Goal: Navigation & Orientation: Understand site structure

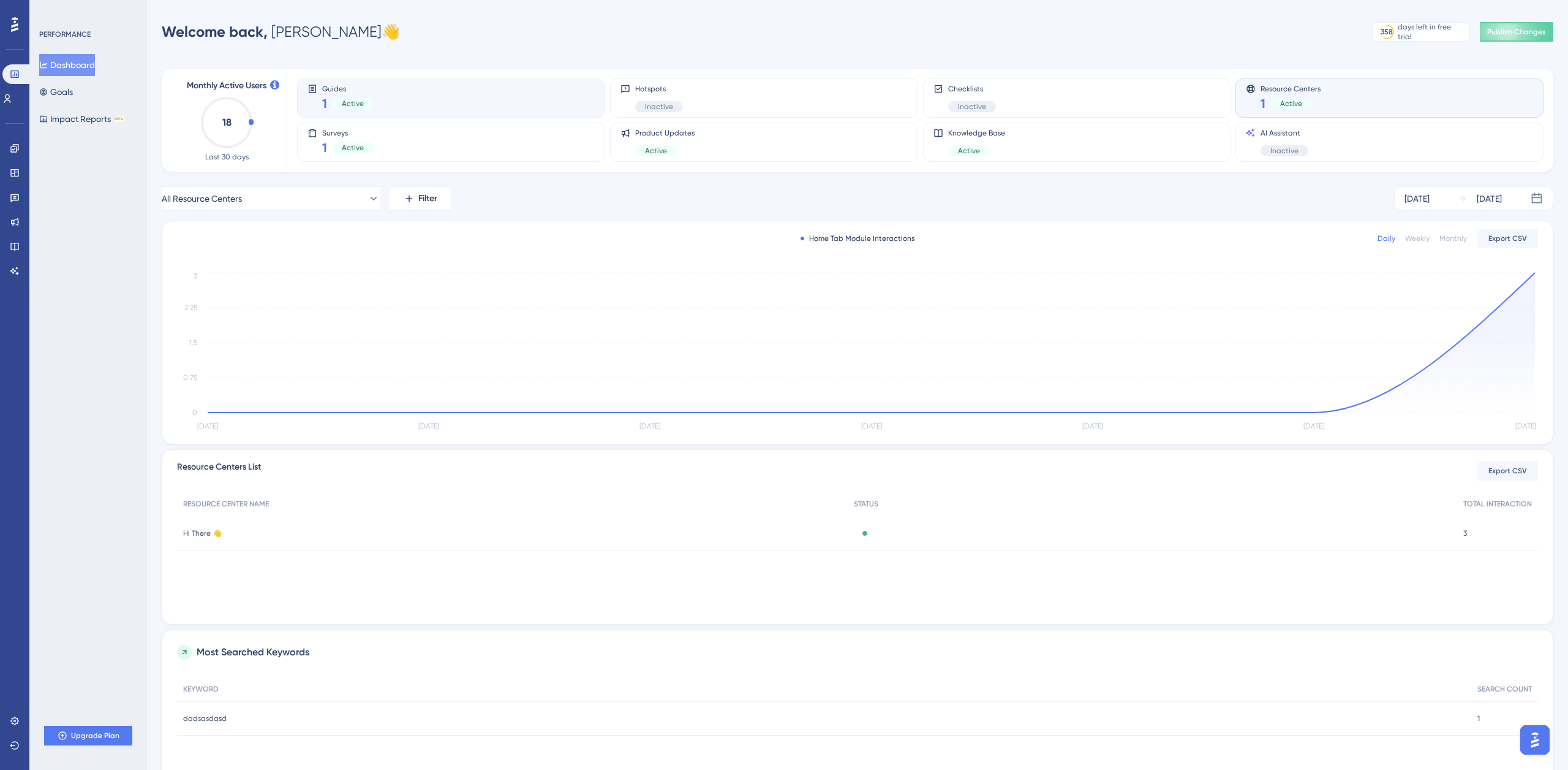
click at [433, 99] on div "Guides 1 Active" at bounding box center [452, 98] width 288 height 28
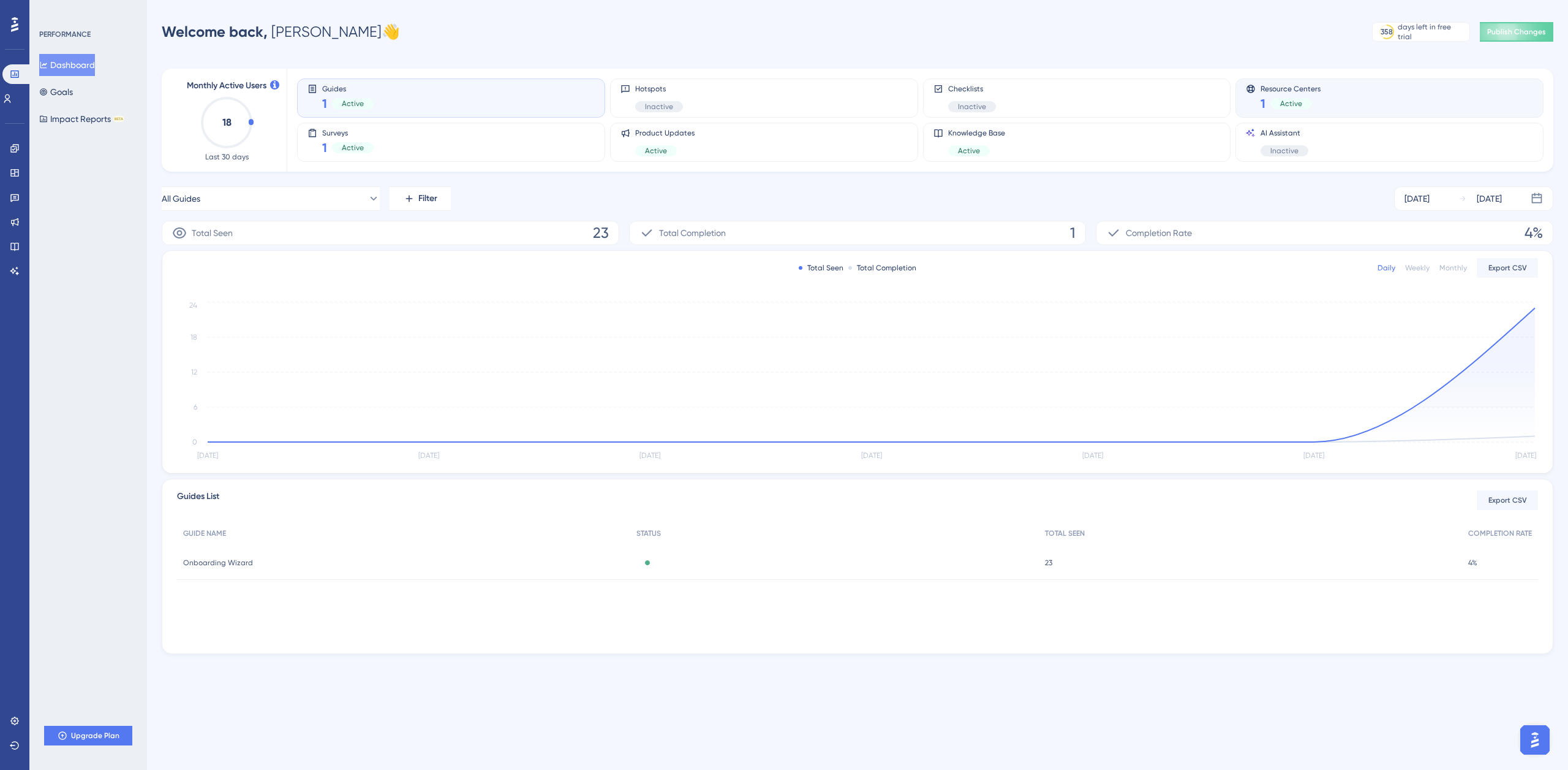
click at [1338, 97] on div "Resource Centers 1 Active" at bounding box center [1390, 98] width 288 height 28
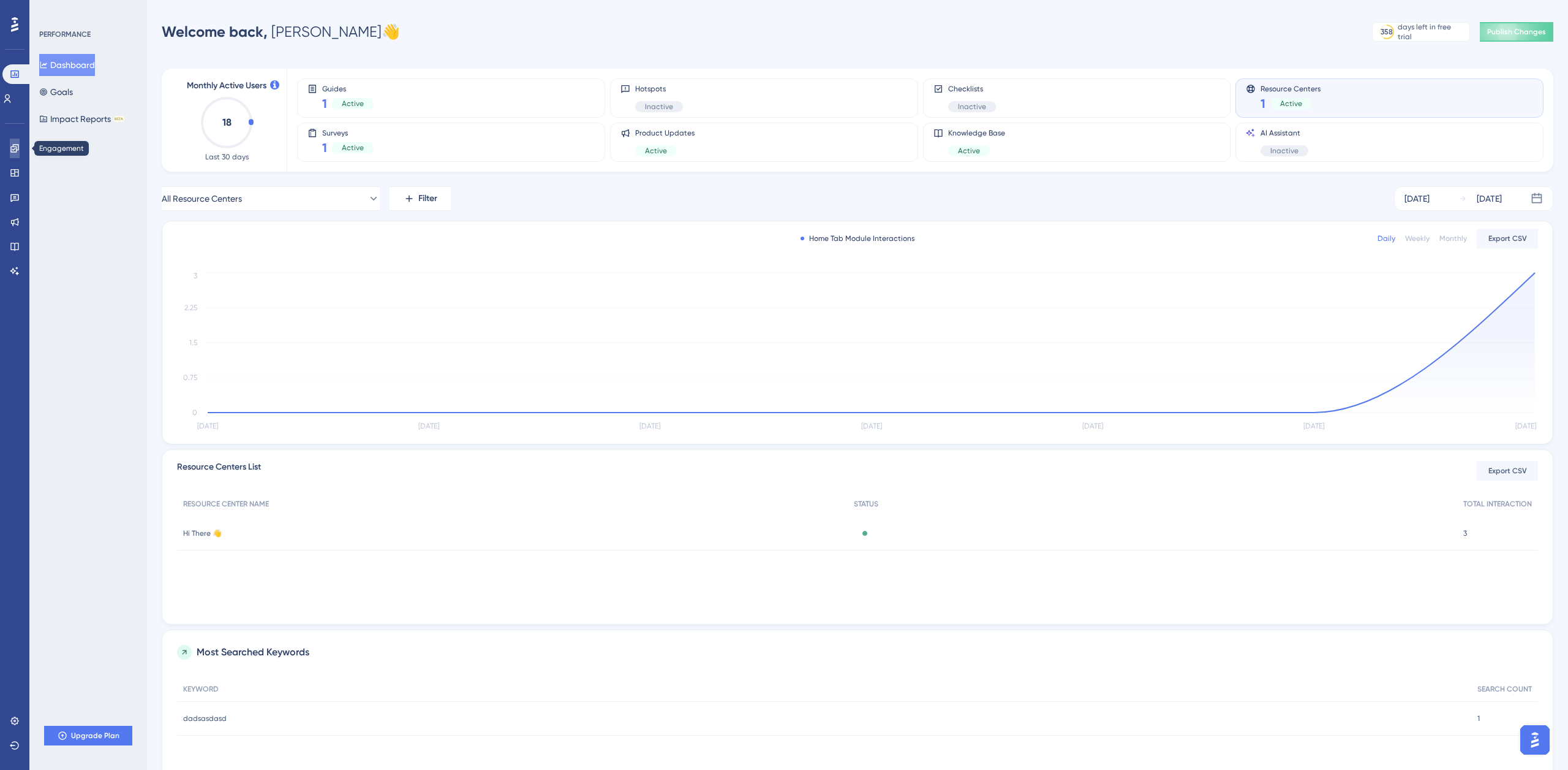
click at [14, 149] on icon at bounding box center [14, 148] width 8 height 8
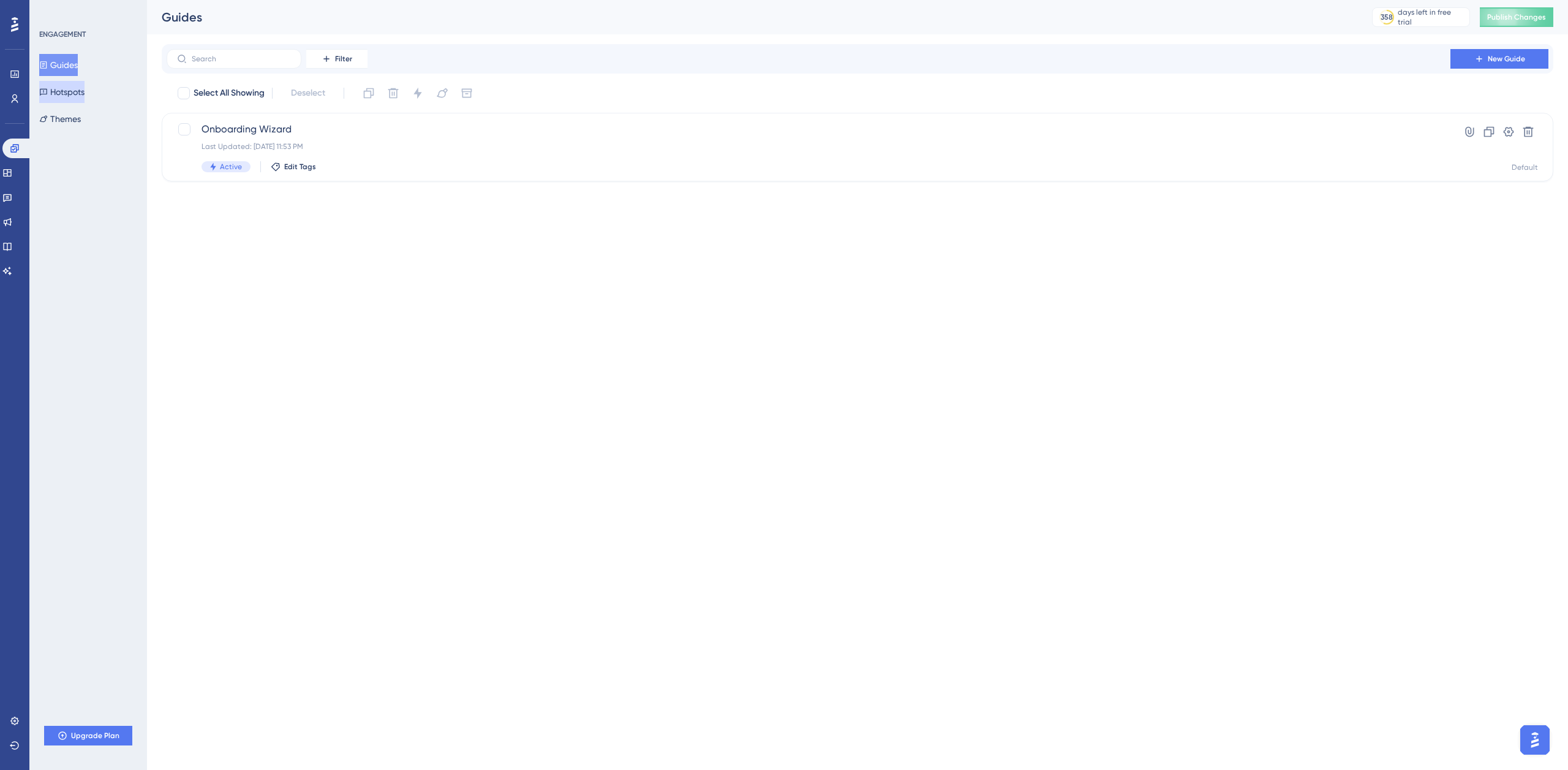
click at [85, 93] on button "Hotspots" at bounding box center [62, 92] width 45 height 22
click at [78, 65] on button "Guides" at bounding box center [59, 65] width 39 height 22
click at [77, 93] on button "Hotspots" at bounding box center [62, 92] width 45 height 22
click at [13, 174] on link at bounding box center [8, 173] width 10 height 19
click at [84, 97] on button "Resource Centers" at bounding box center [79, 92] width 80 height 22
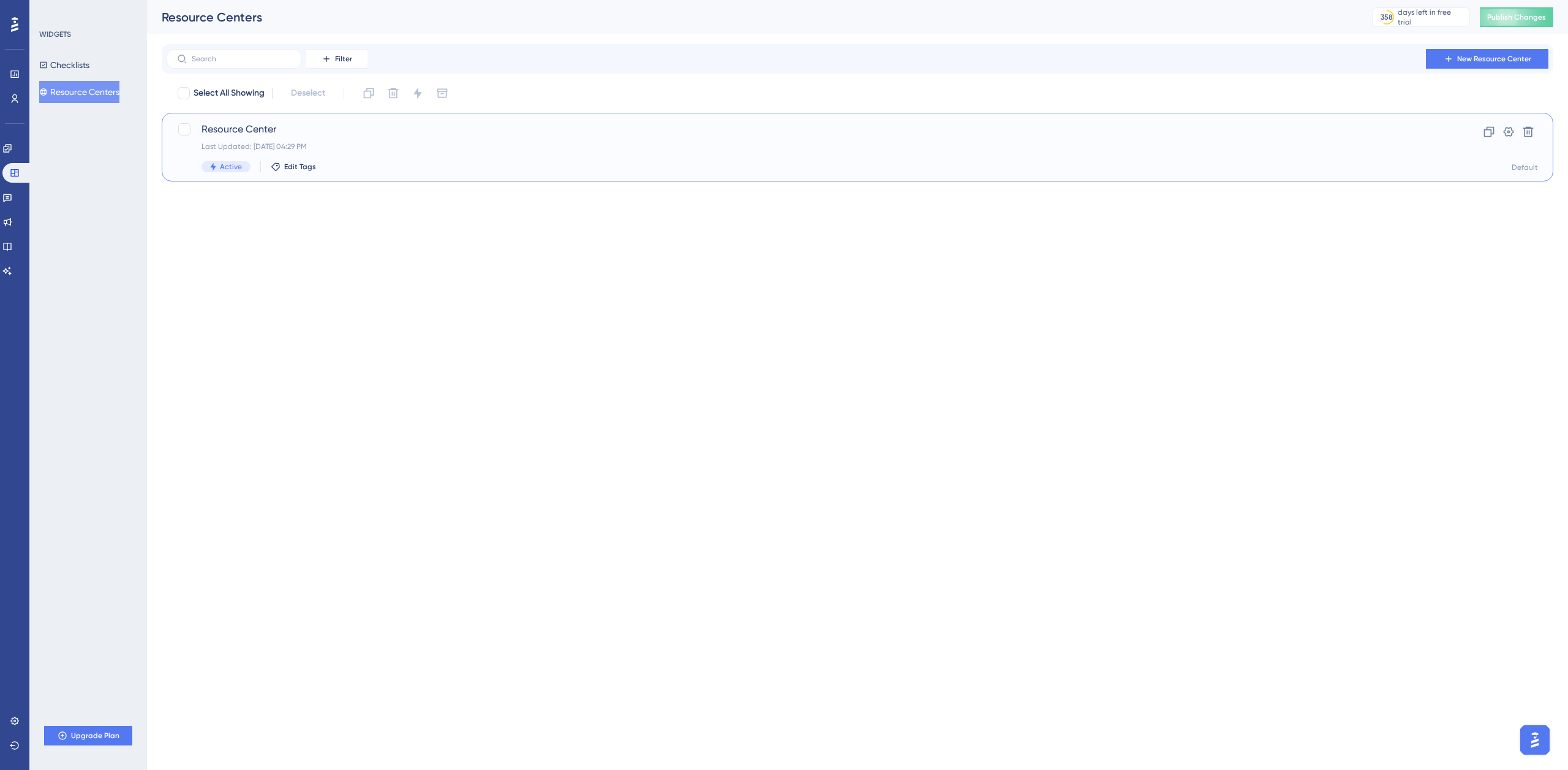
click at [317, 148] on div "Last Updated: Oct 07 2025, 04:29 PM" at bounding box center [809, 147] width 1215 height 10
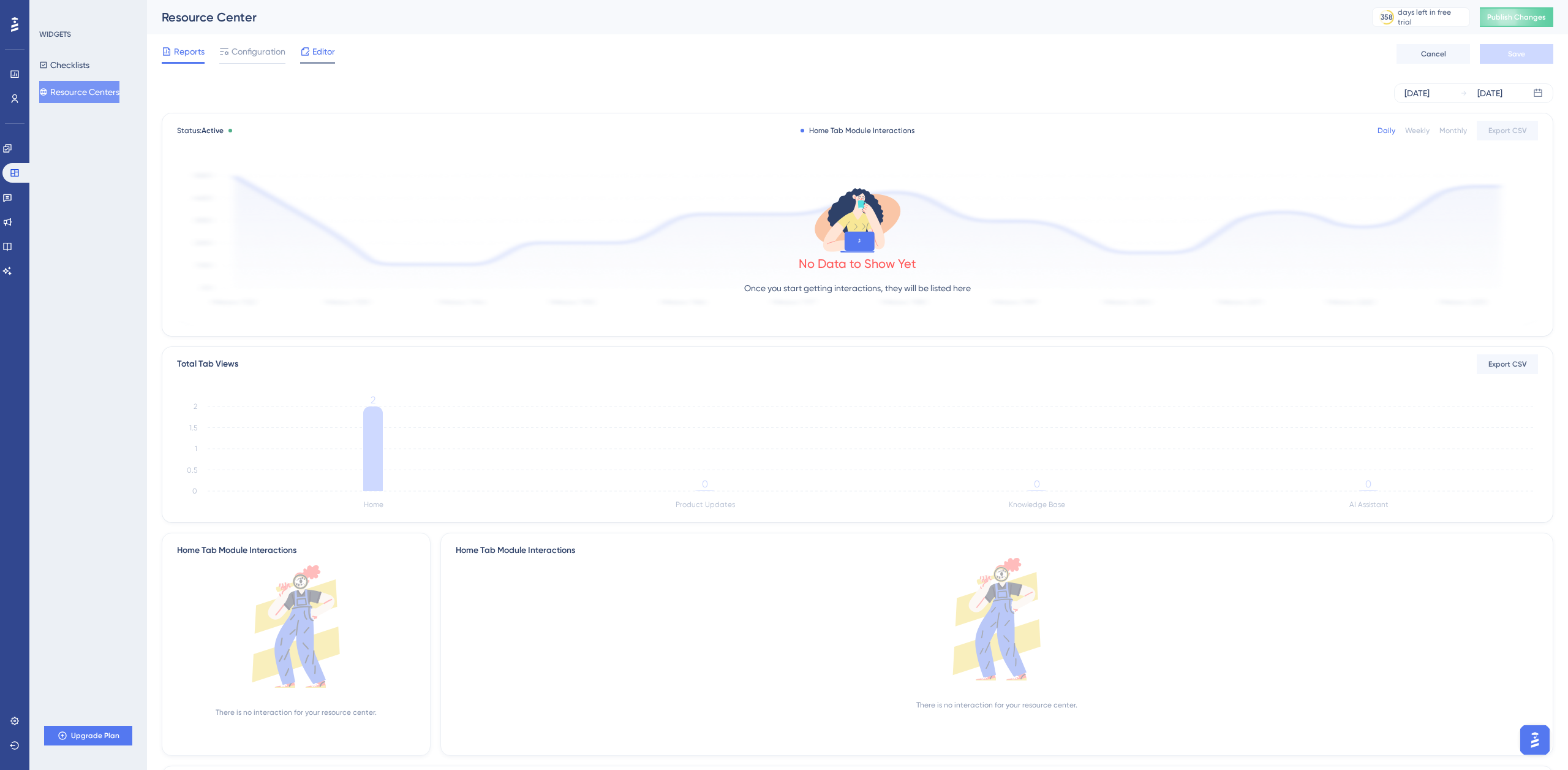
click at [322, 56] on span "Editor" at bounding box center [323, 51] width 22 height 14
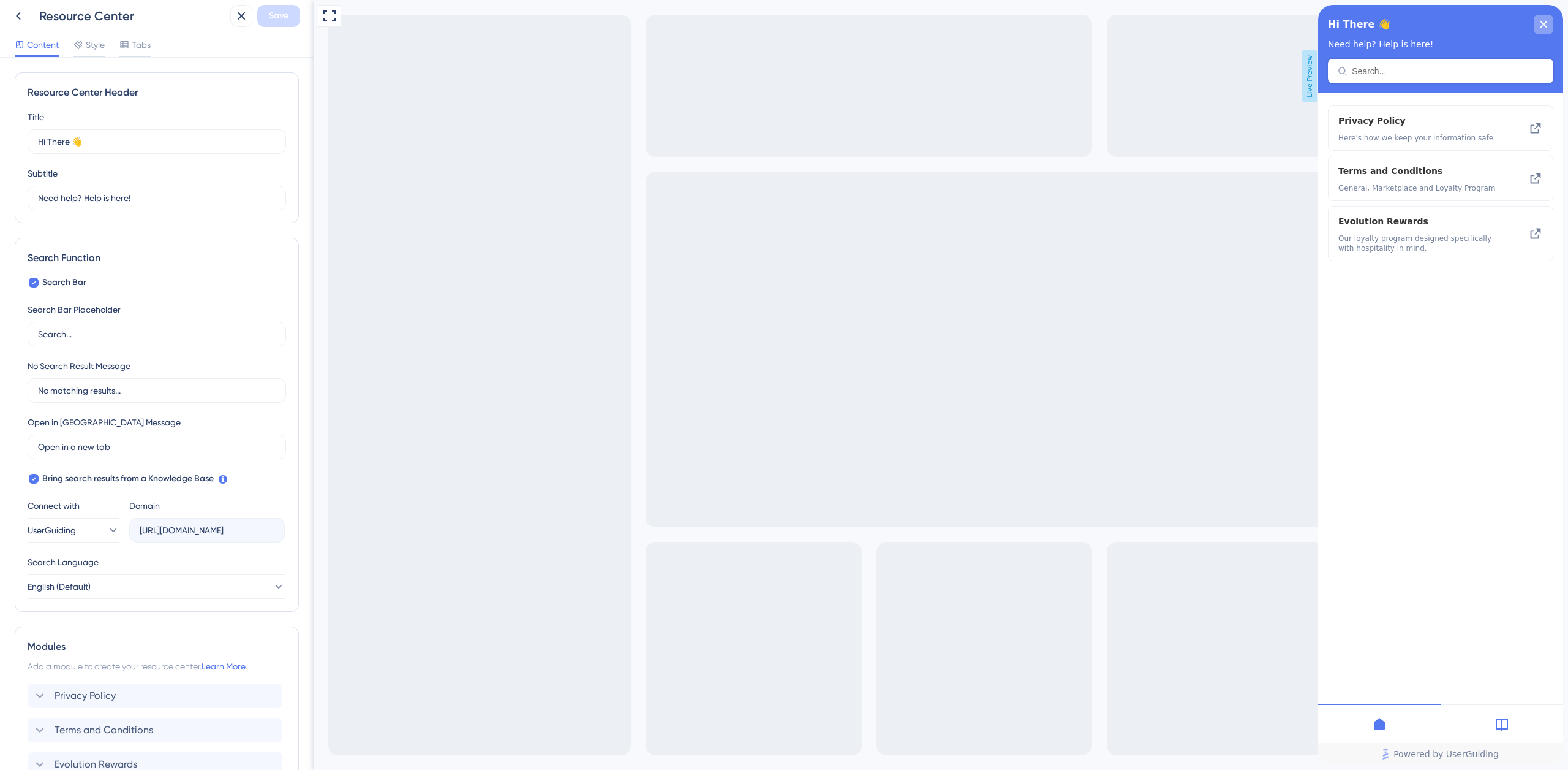
click at [1542, 27] on div "close resource center" at bounding box center [1544, 24] width 19 height 19
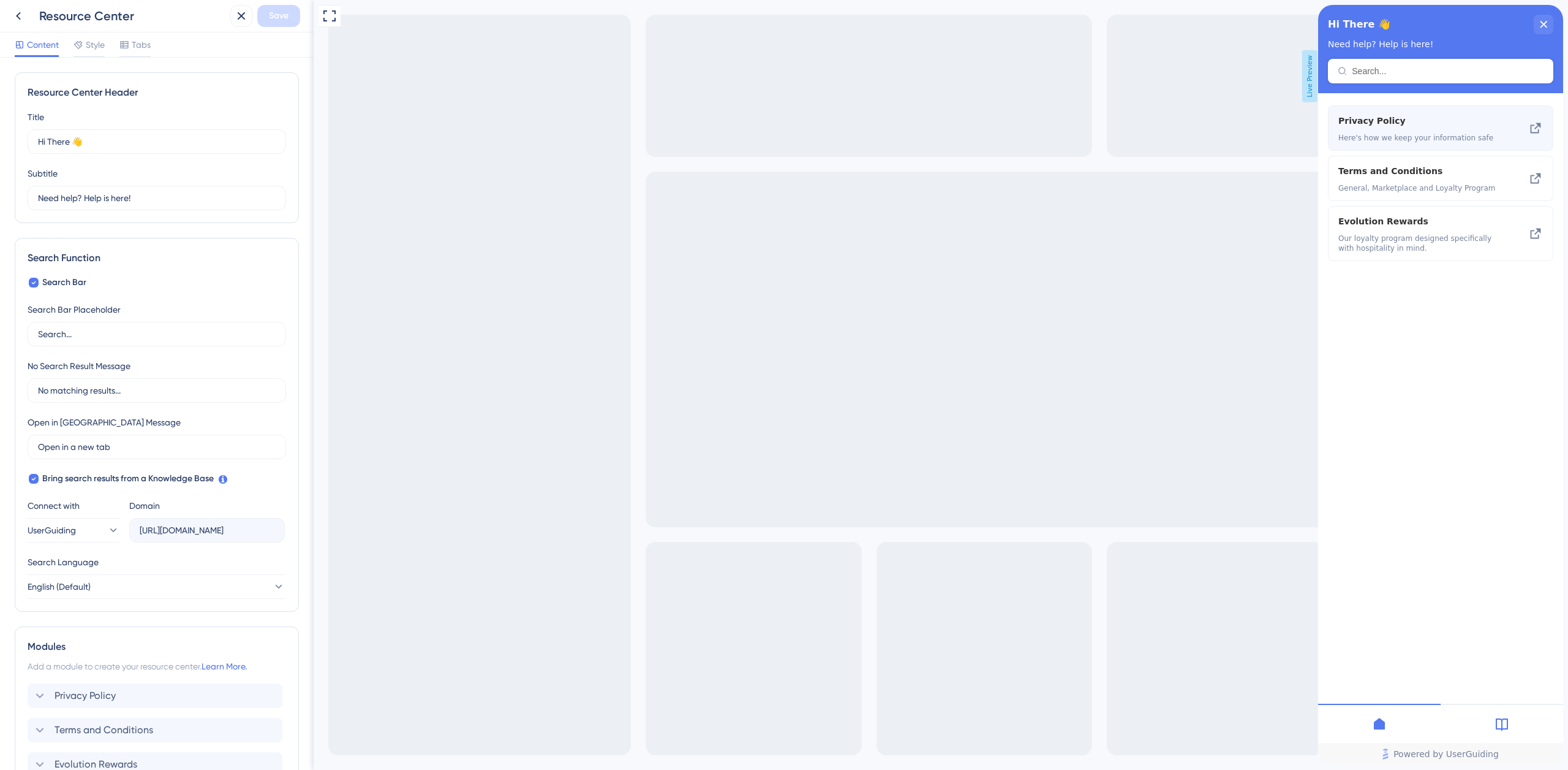
click at [1425, 128] on div "Privacy Policy Here's how we keep your information safe" at bounding box center [1419, 128] width 163 height 29
click at [1531, 179] on icon at bounding box center [1535, 178] width 14 height 14
click at [22, 20] on icon at bounding box center [17, 15] width 14 height 14
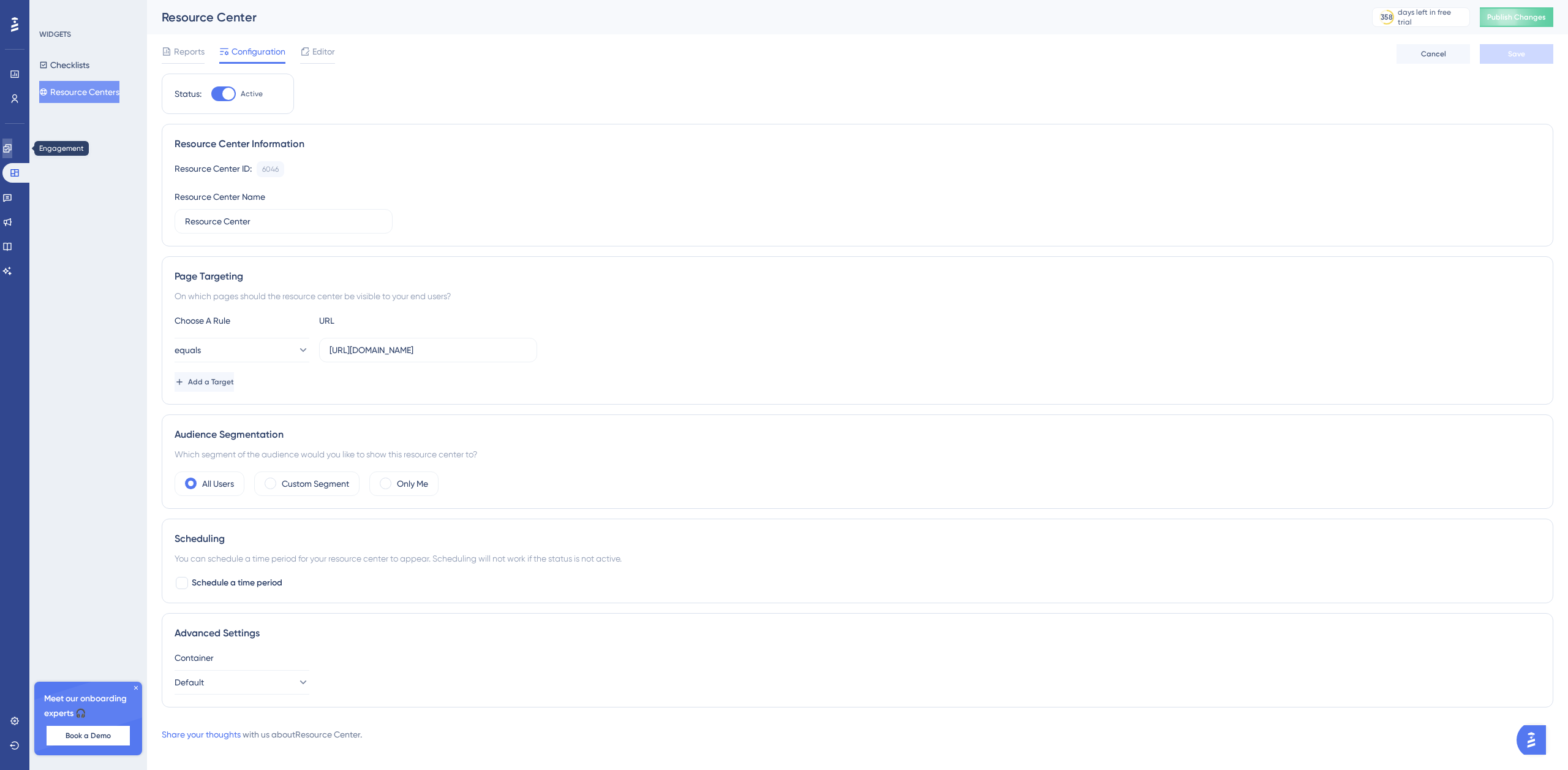
click at [11, 147] on icon at bounding box center [7, 148] width 8 height 8
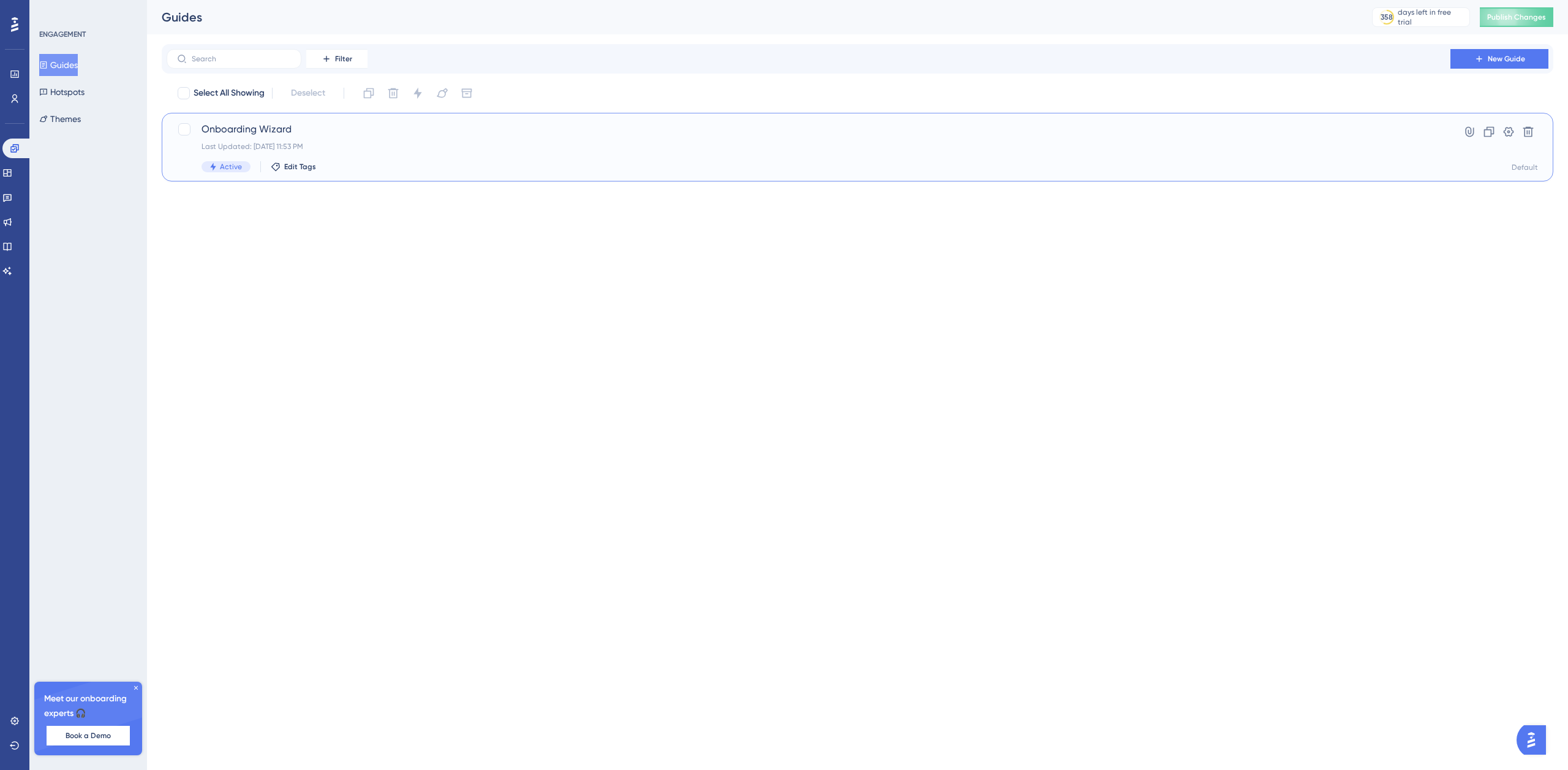
click at [265, 149] on div "Last Updated: Sep 16 2025, 11:53 PM" at bounding box center [809, 147] width 1215 height 10
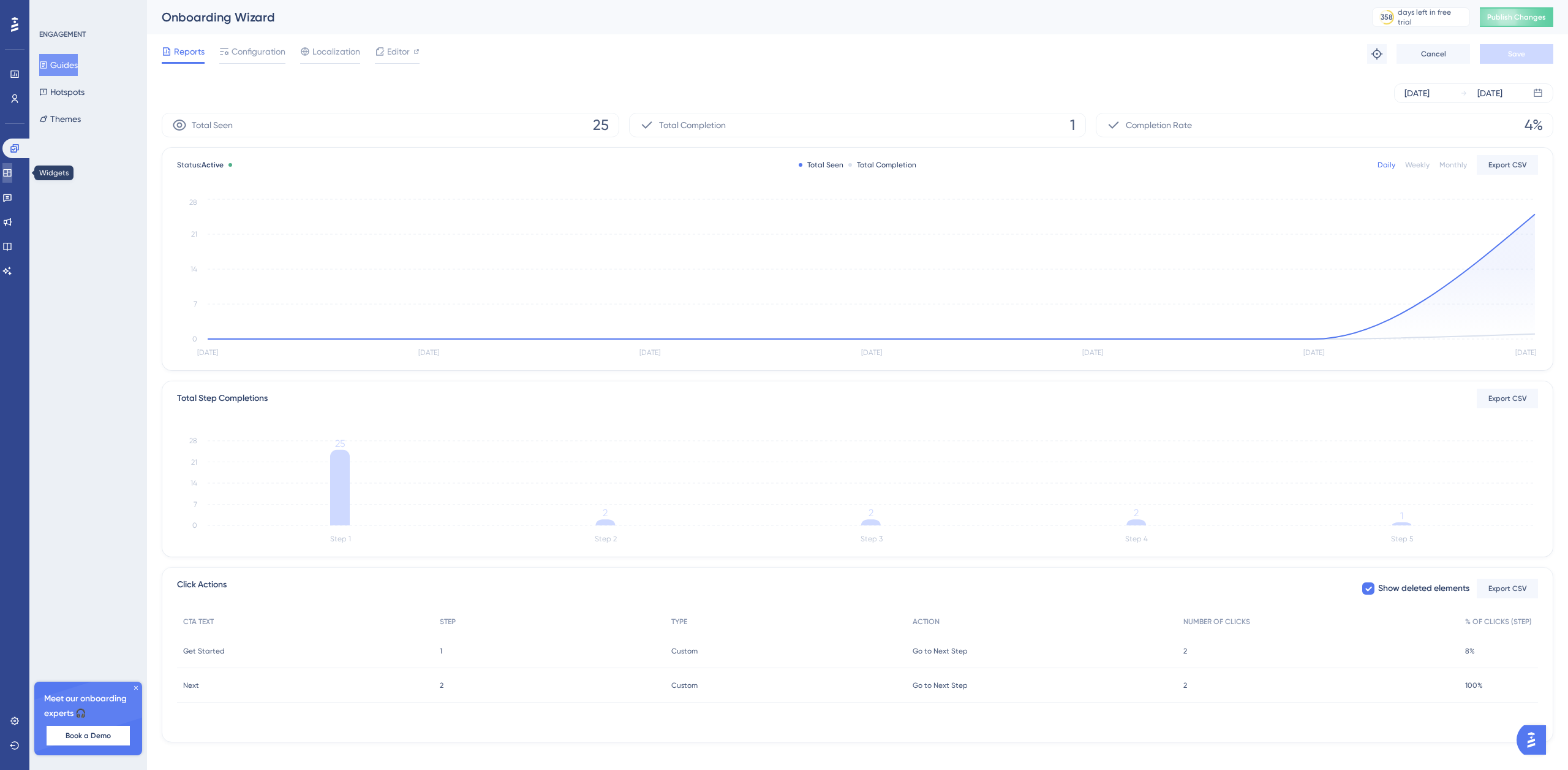
click at [13, 173] on icon at bounding box center [8, 173] width 10 height 10
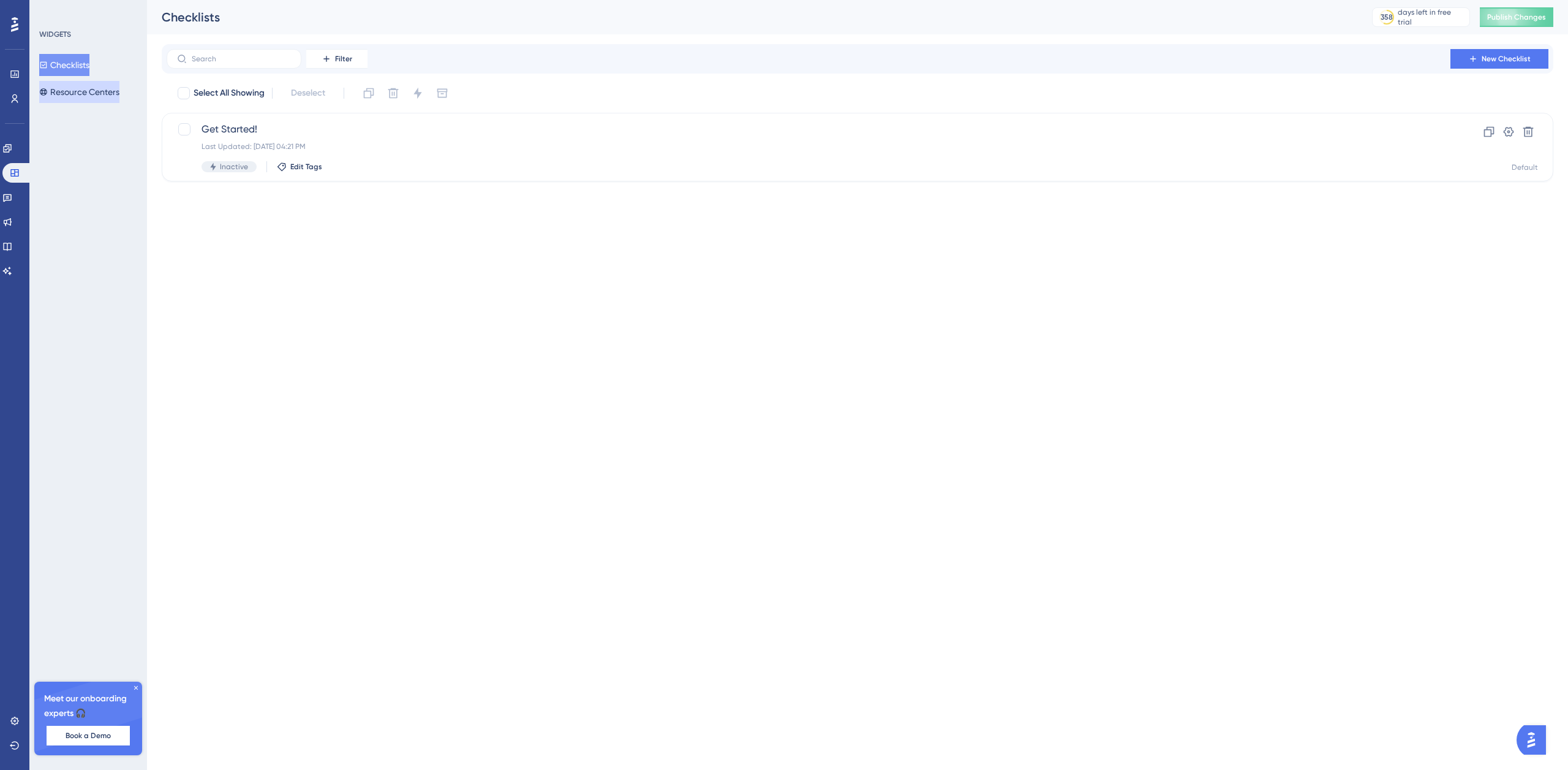
click at [90, 90] on button "Resource Centers" at bounding box center [79, 92] width 80 height 22
click at [13, 196] on link at bounding box center [8, 197] width 10 height 19
click at [299, 135] on span "Launch Pad" at bounding box center [809, 128] width 1215 height 14
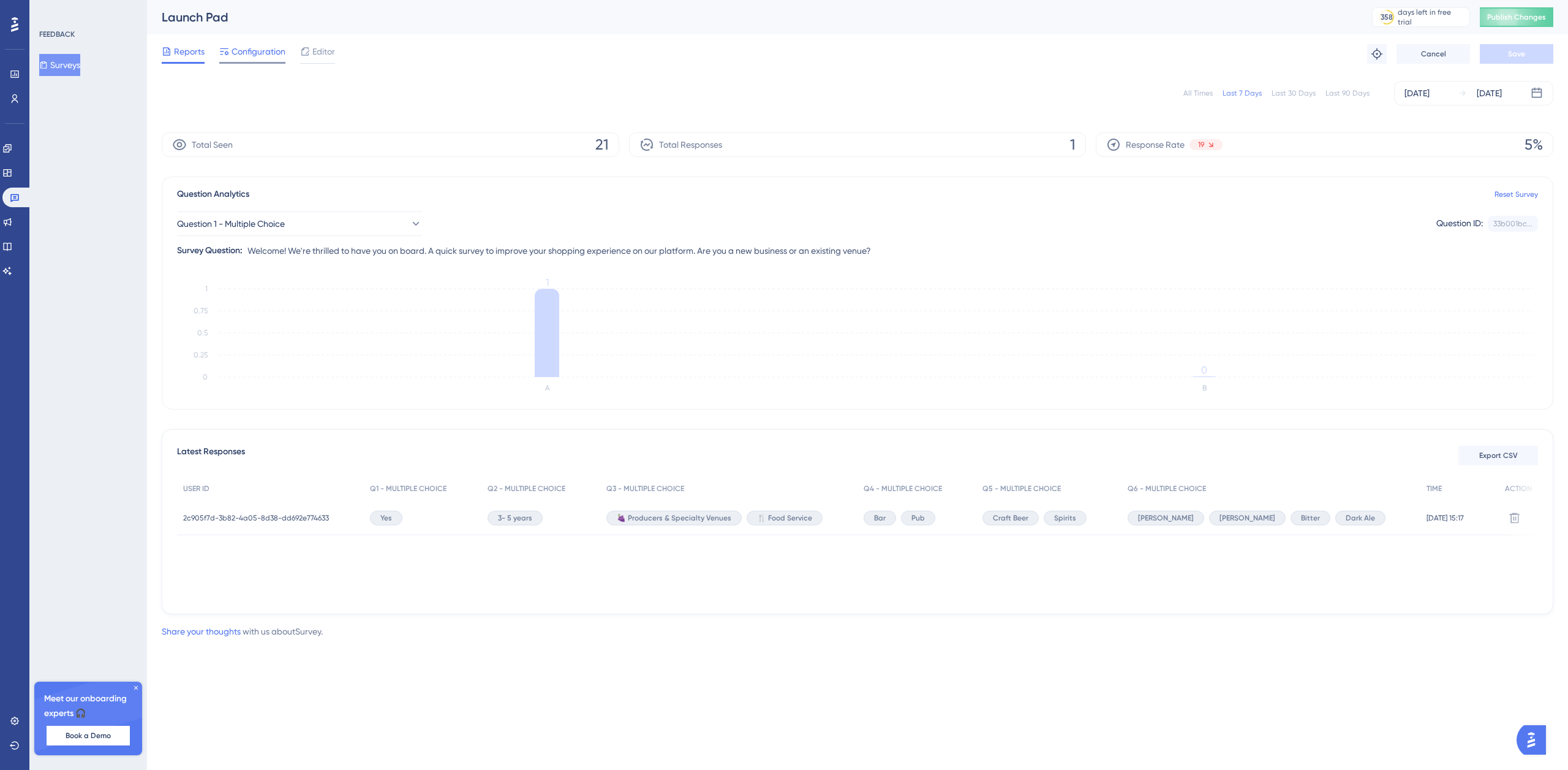
click at [269, 56] on span "Configuration" at bounding box center [259, 51] width 54 height 14
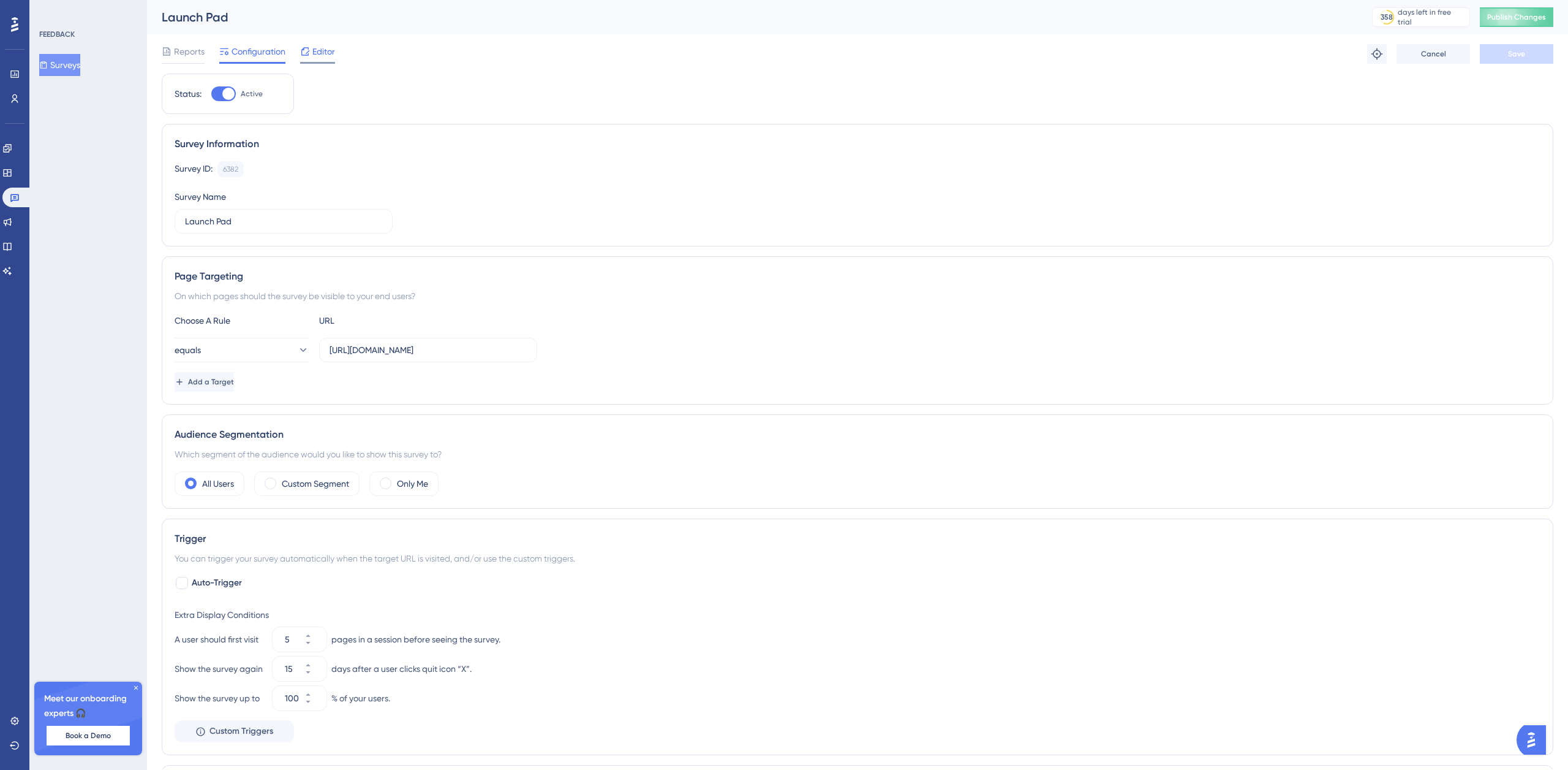
click at [313, 55] on span "Editor" at bounding box center [323, 51] width 22 height 14
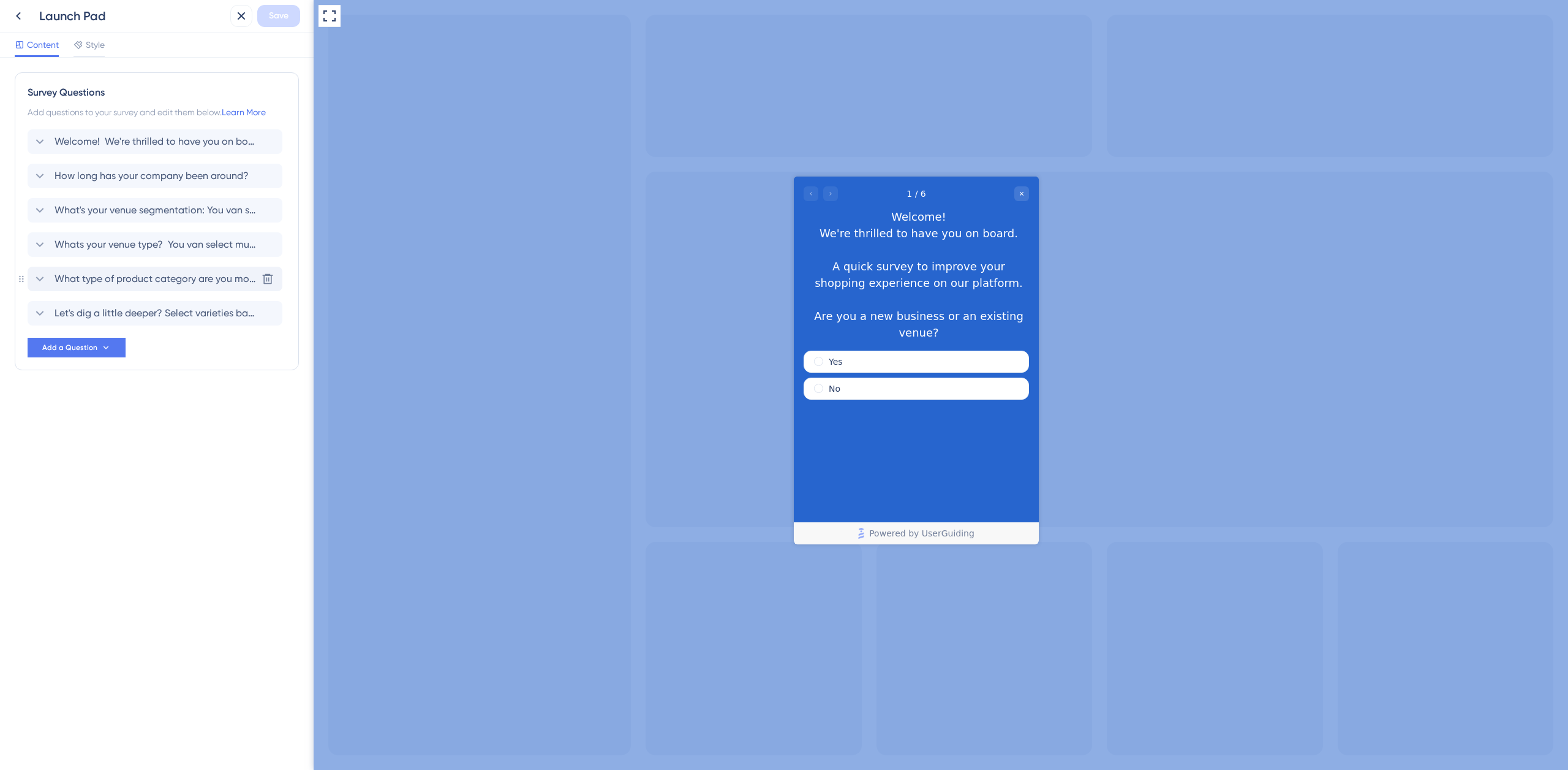
click at [198, 279] on span "What type of product category are you most interested in?" at bounding box center [154, 278] width 202 height 14
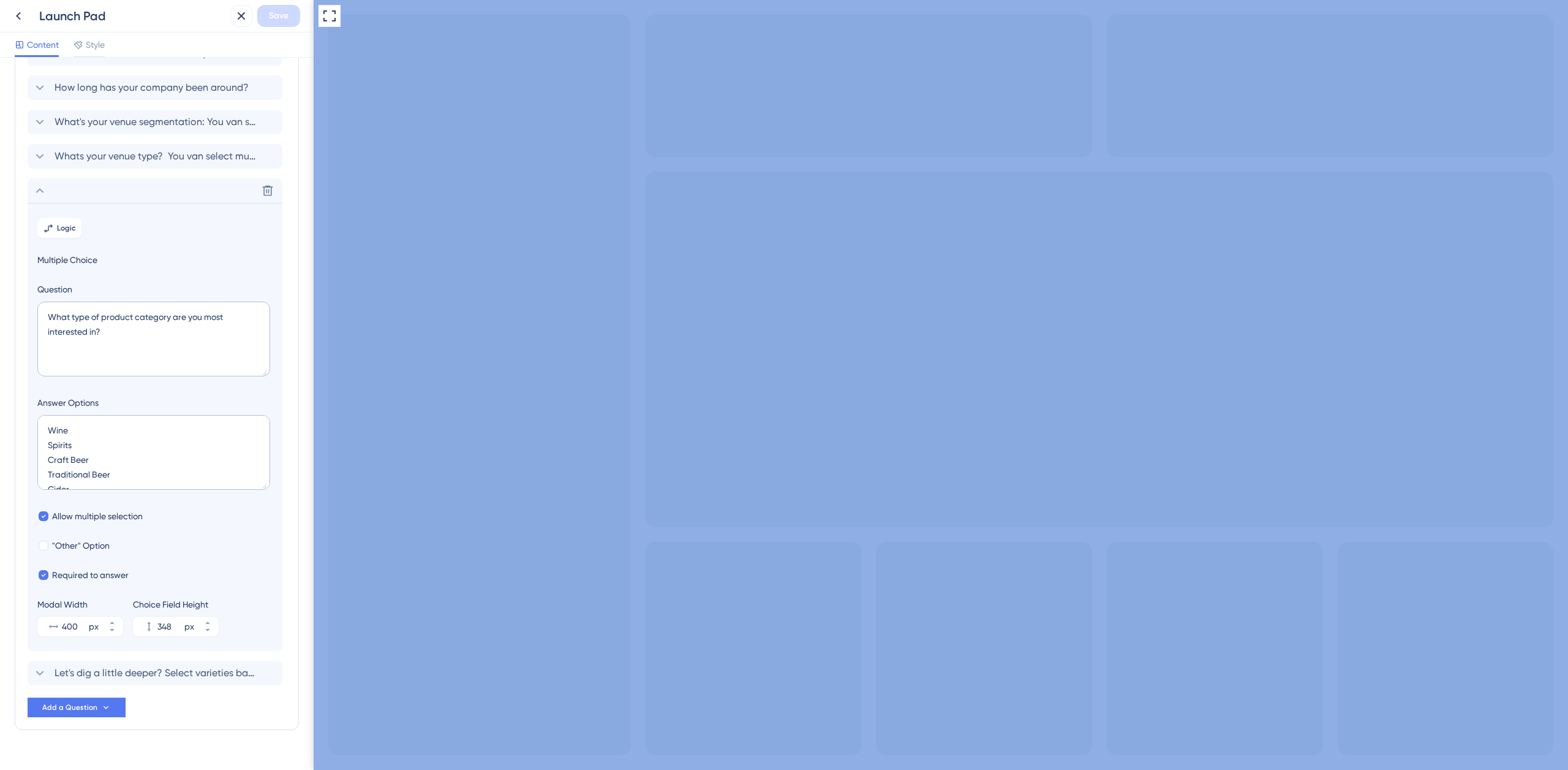
scroll to position [113, 0]
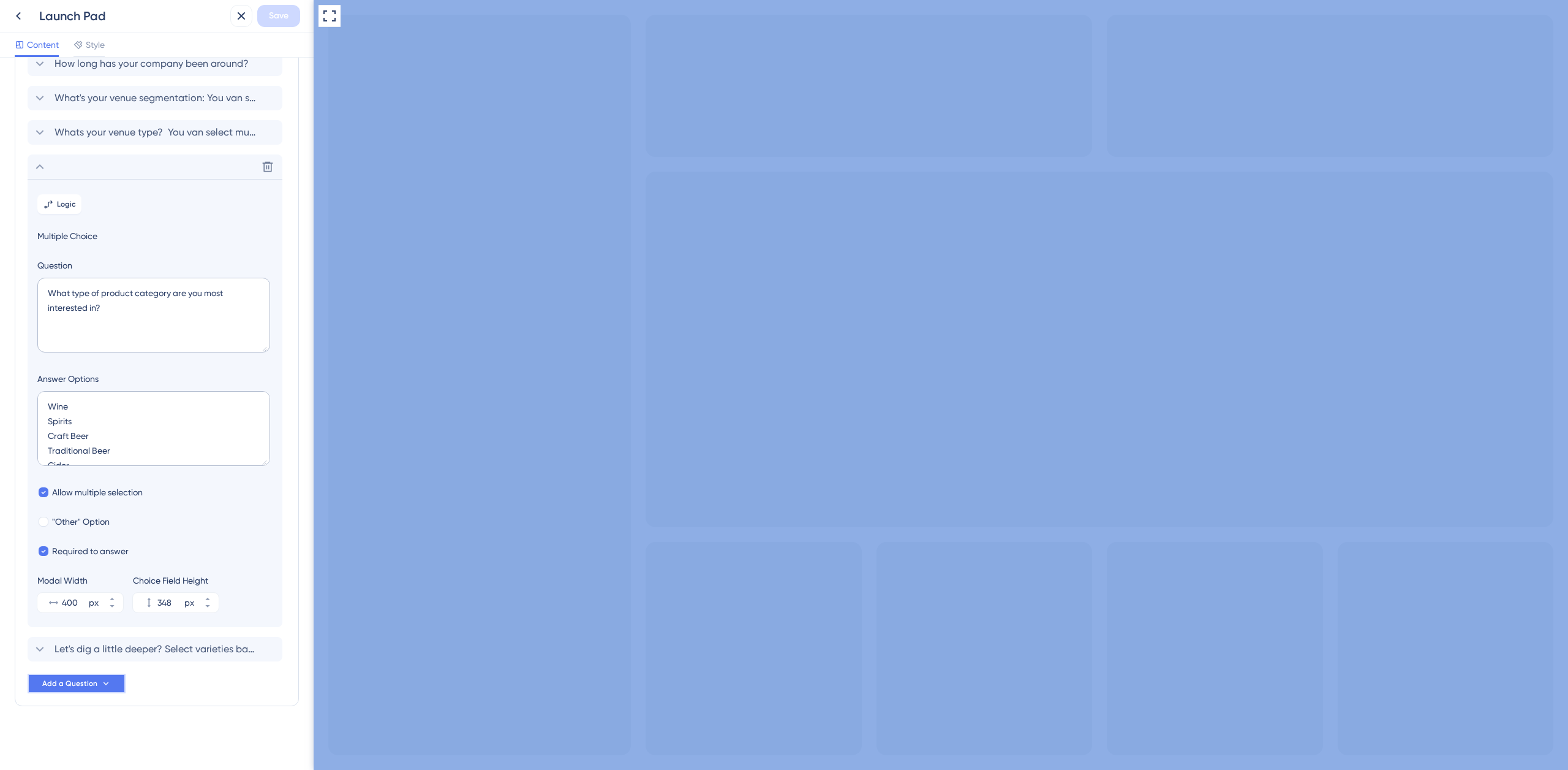
click at [85, 680] on span "Add a Question" at bounding box center [70, 683] width 55 height 10
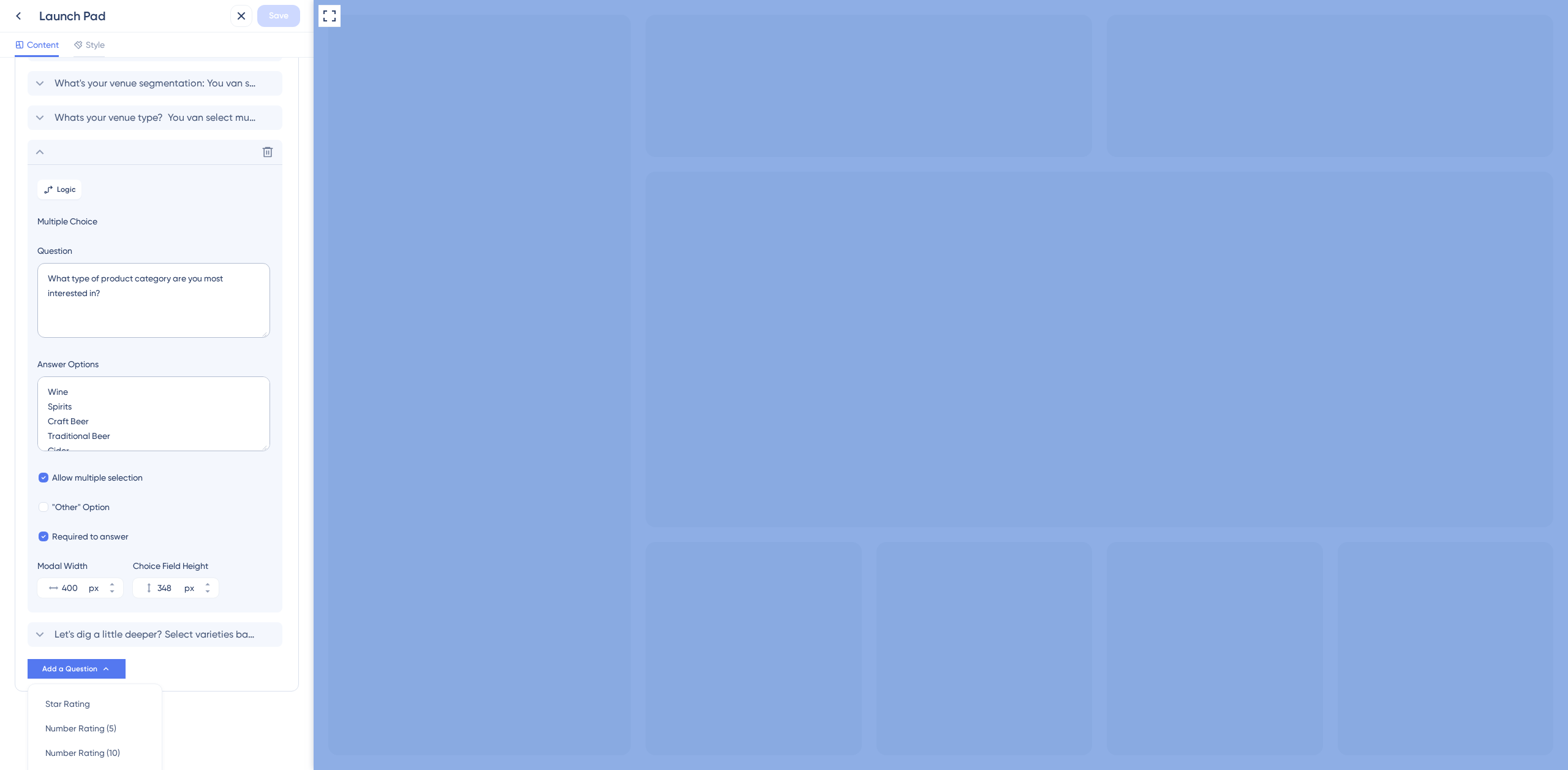
scroll to position [0, 0]
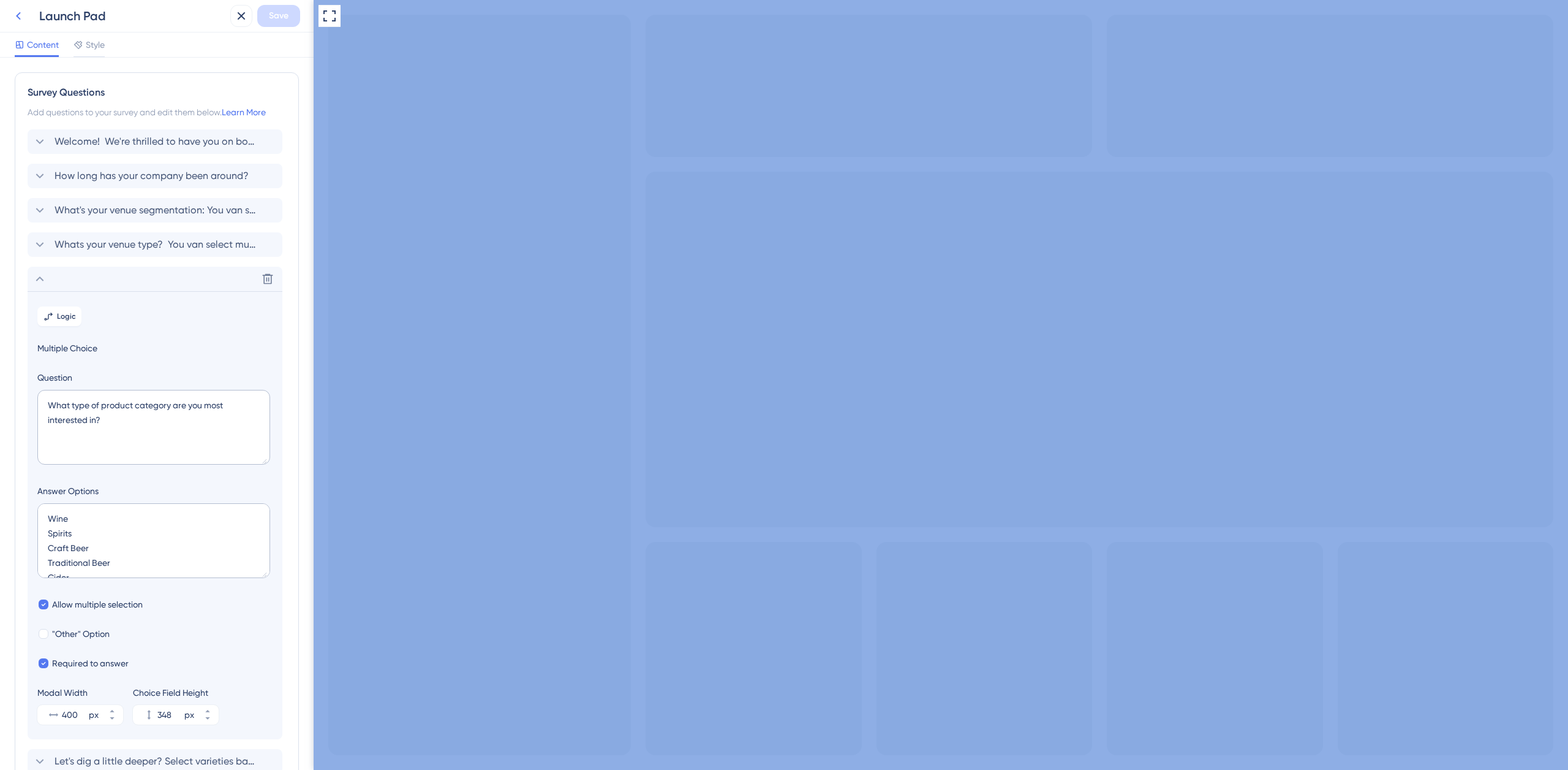
click at [21, 21] on icon at bounding box center [17, 15] width 14 height 14
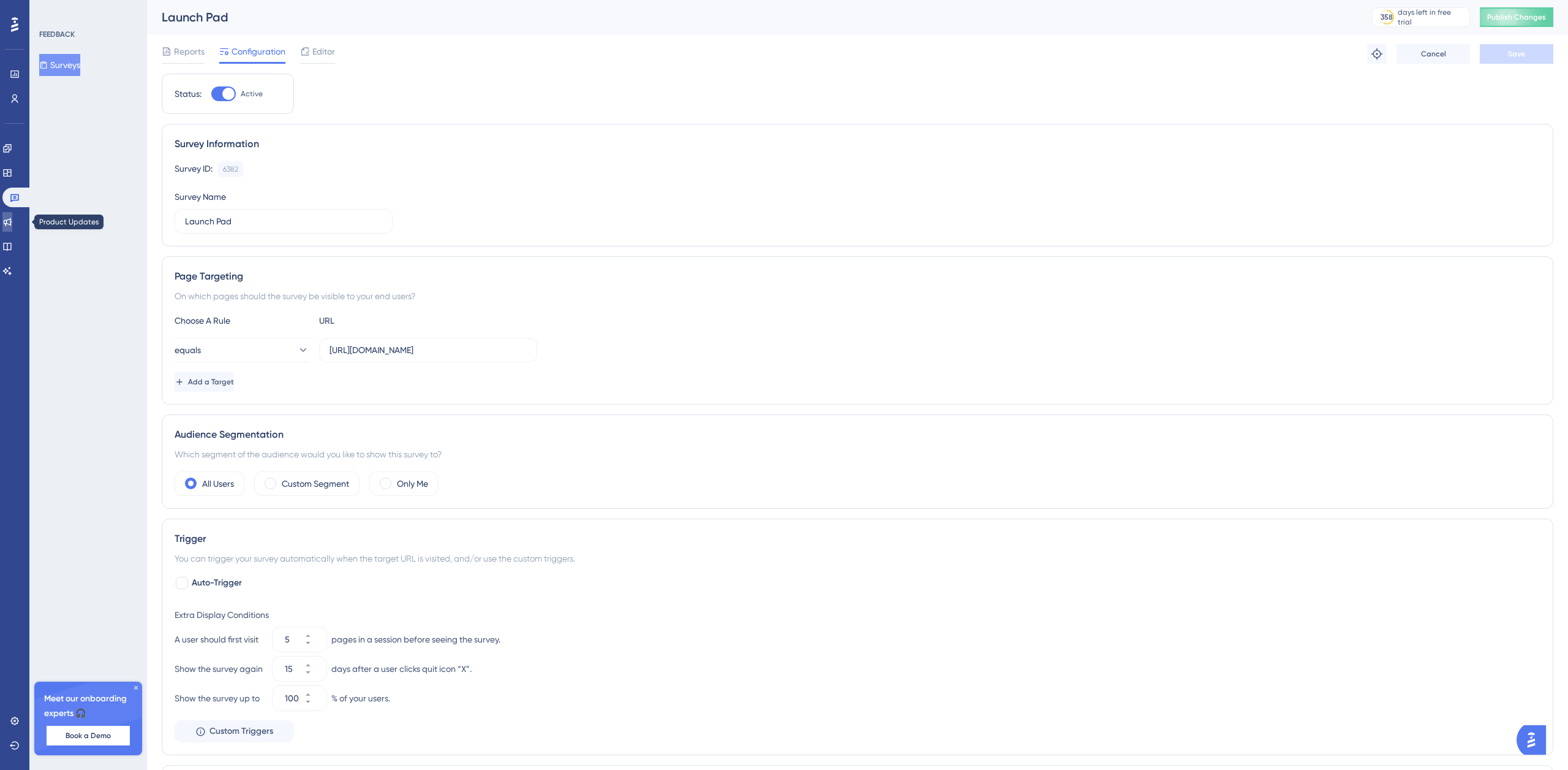
click at [12, 222] on icon at bounding box center [8, 222] width 8 height 8
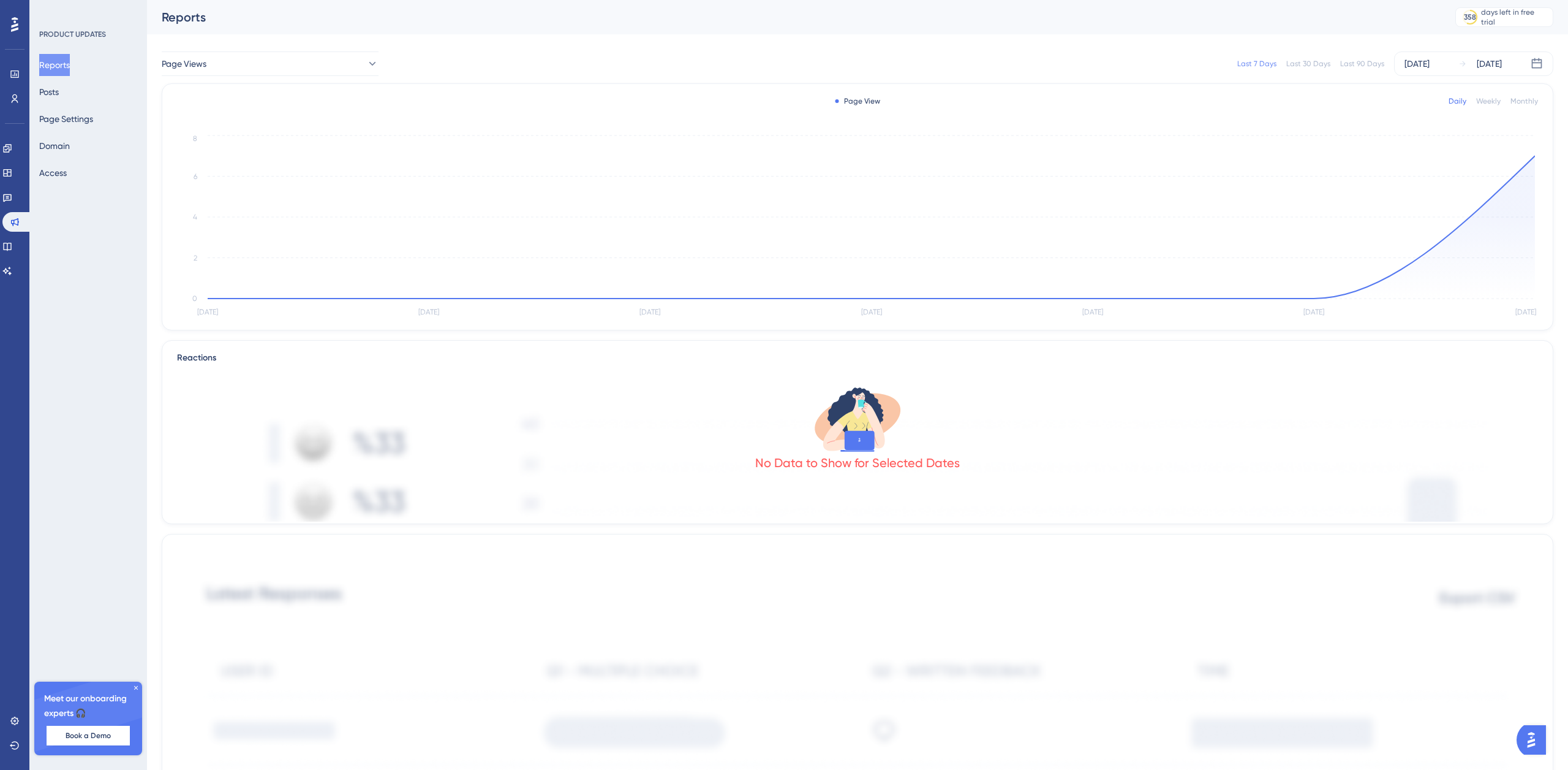
click at [93, 96] on div "Reports Posts Page Settings Domain Access" at bounding box center [89, 119] width 99 height 130
click at [59, 96] on button "Posts" at bounding box center [49, 92] width 19 height 22
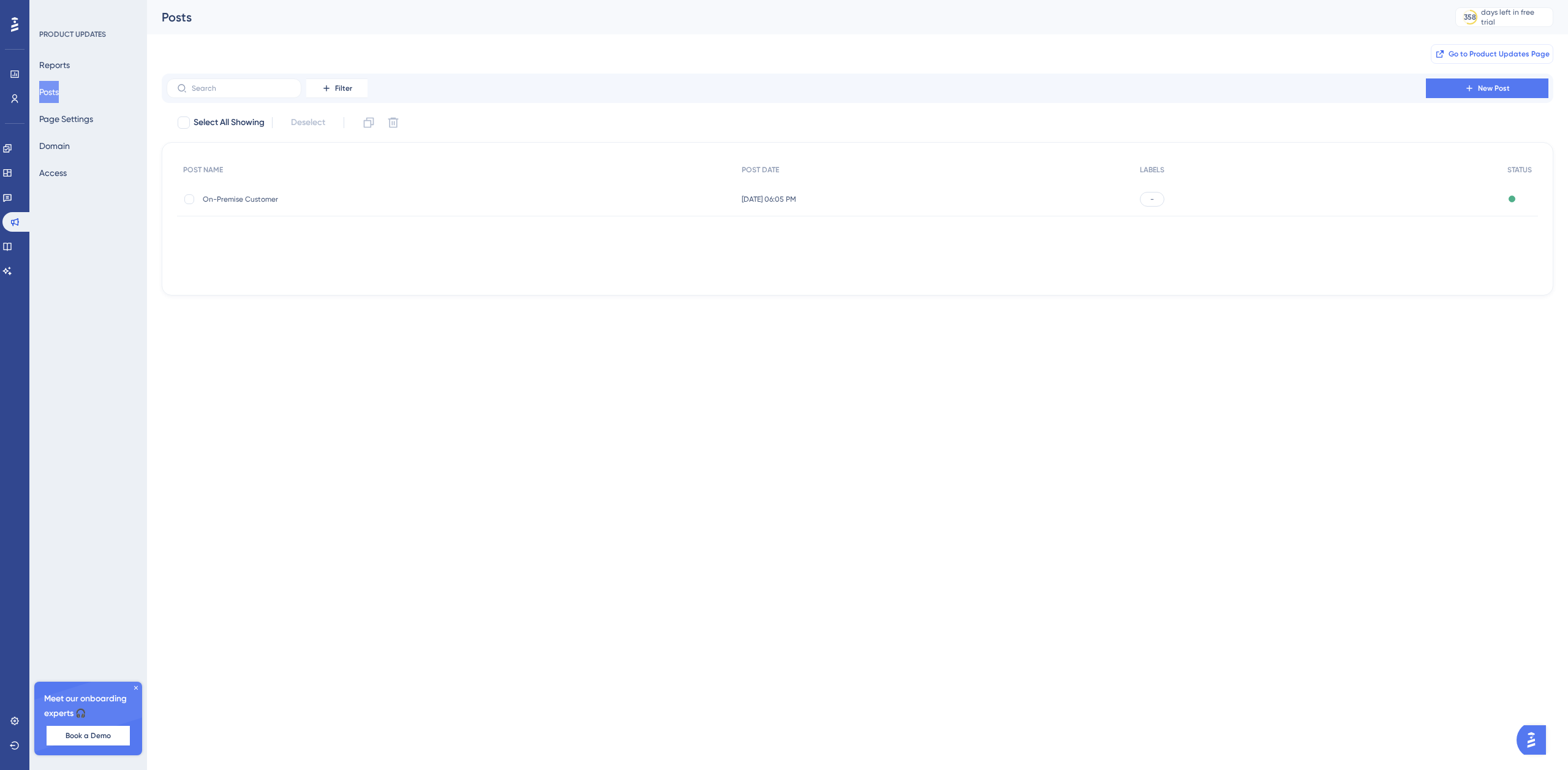
click at [1470, 51] on span "Go to Product Updates Page" at bounding box center [1499, 54] width 101 height 10
click at [11, 249] on icon at bounding box center [7, 246] width 8 height 8
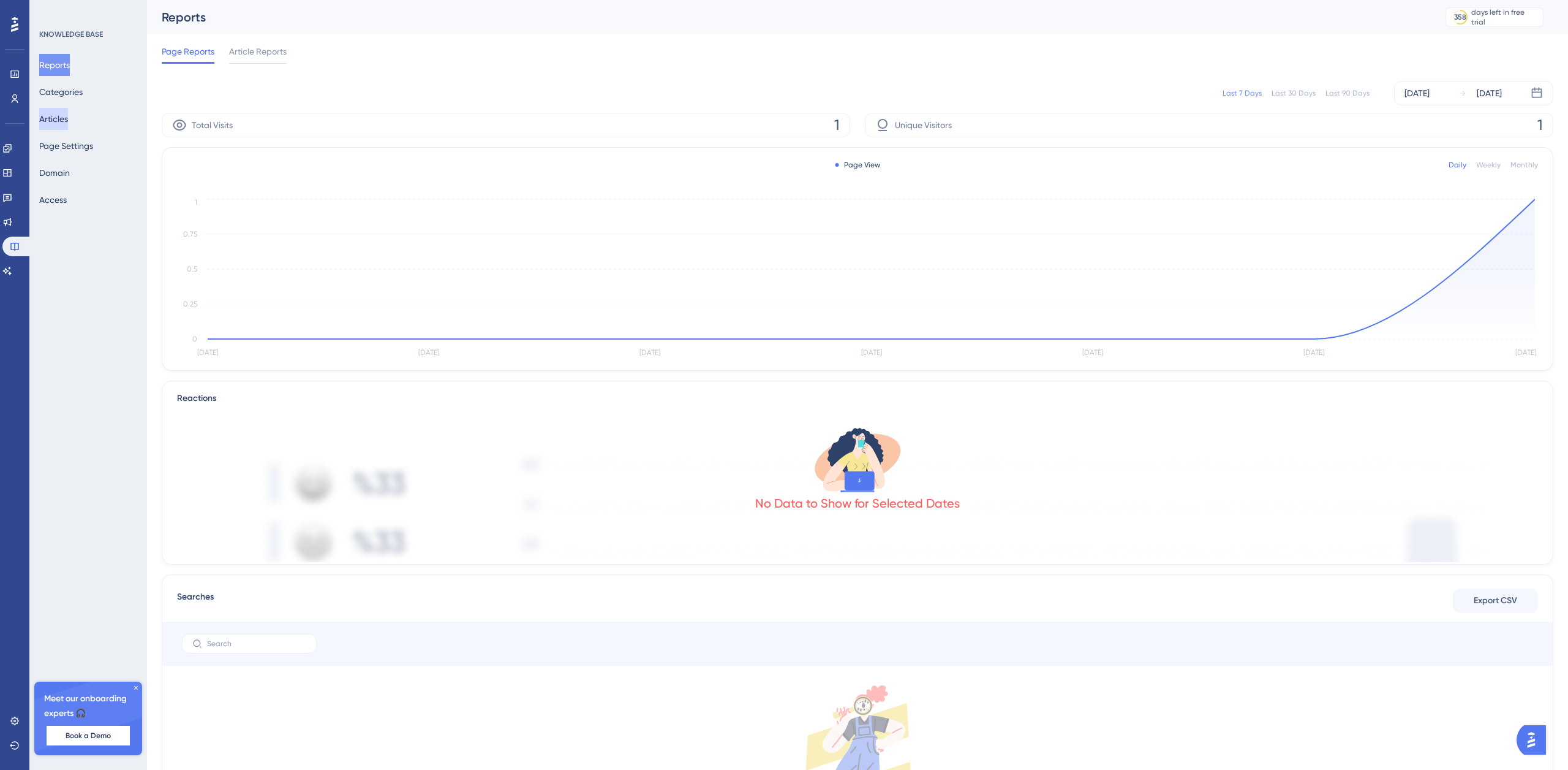
click at [68, 121] on button "Articles" at bounding box center [54, 119] width 29 height 22
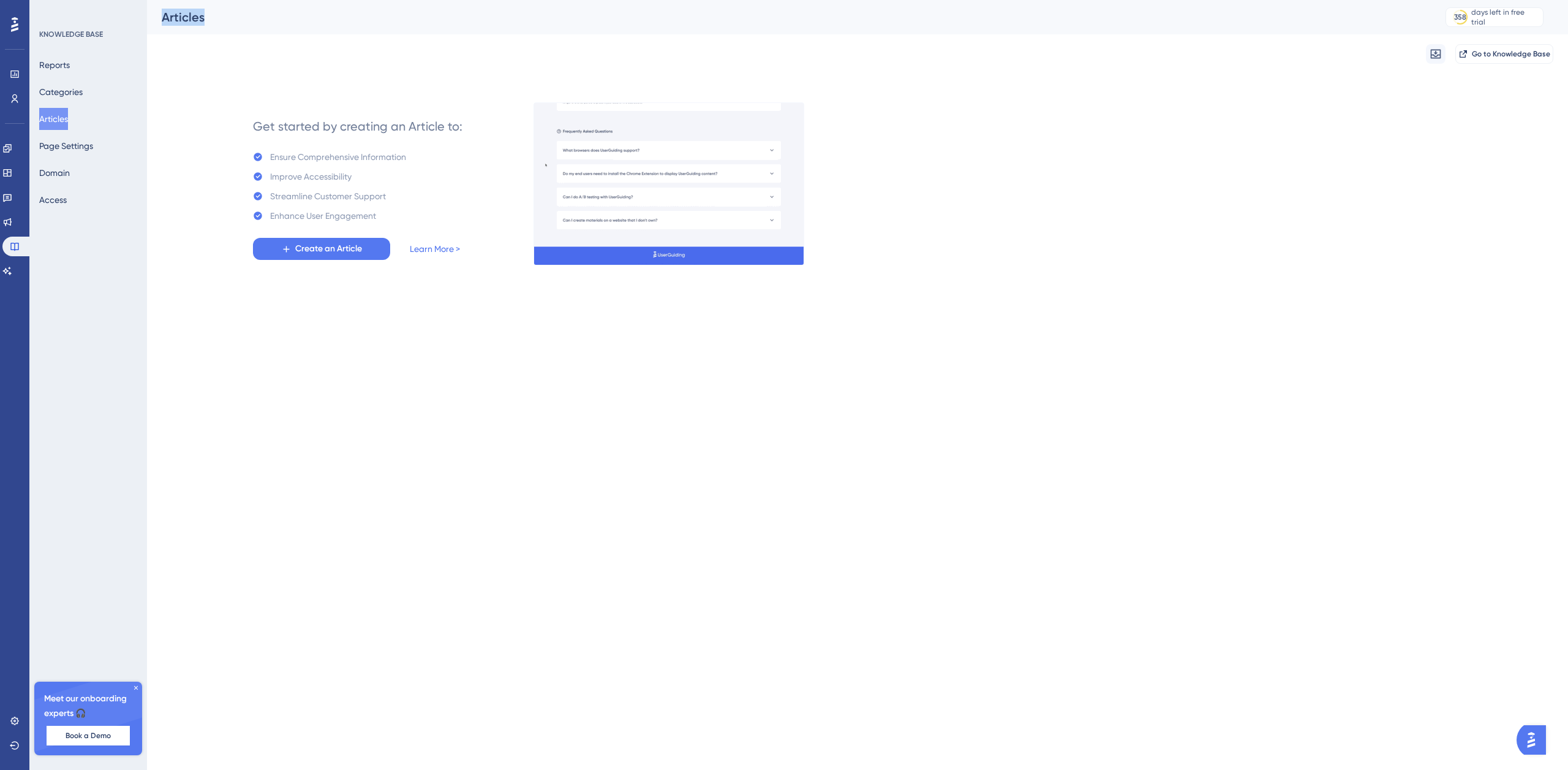
drag, startPoint x: 209, startPoint y: 15, endPoint x: 126, endPoint y: 27, distance: 83.9
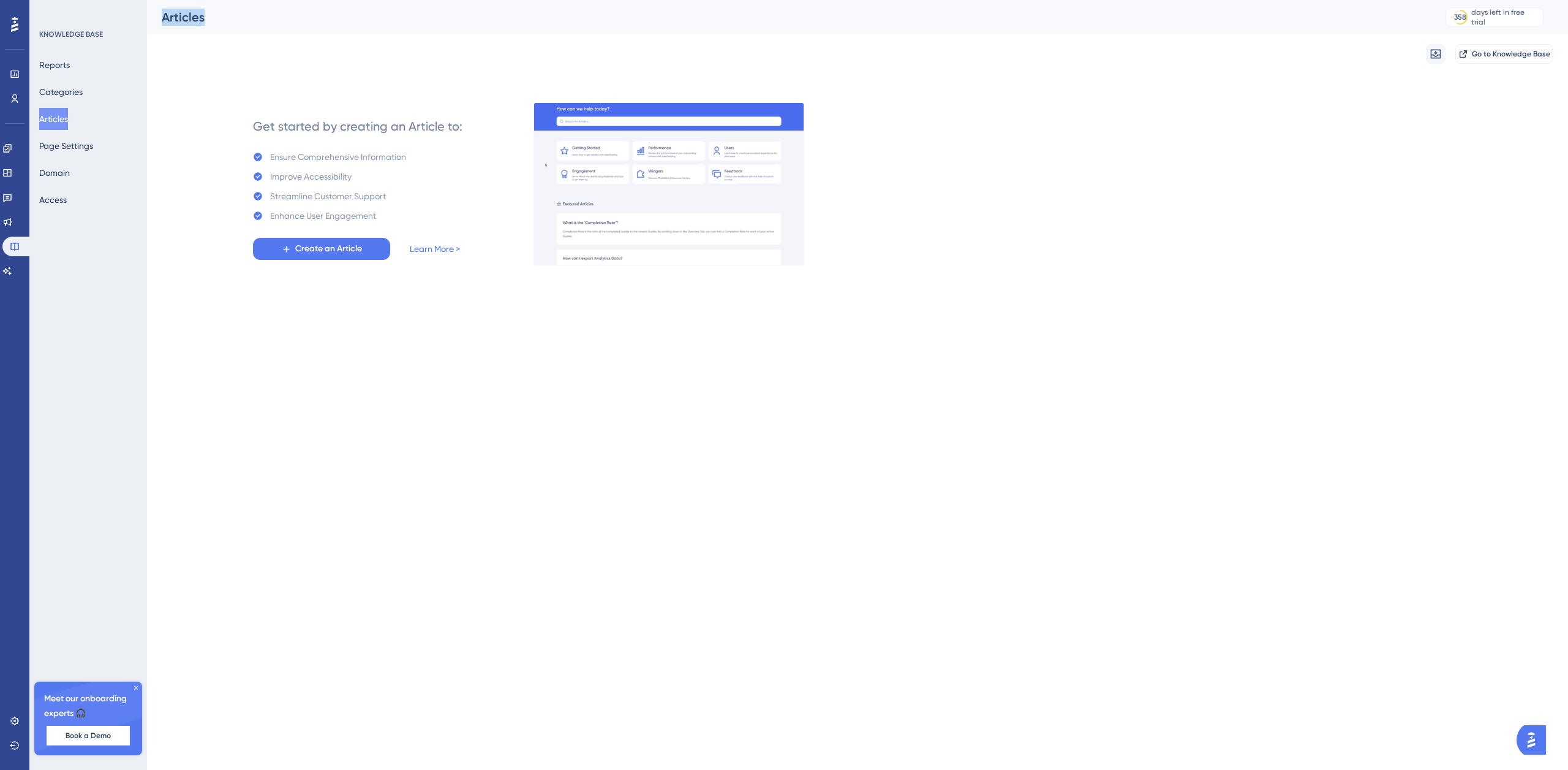
click at [152, 15] on div "Articles 358 days left in free trial Click to see upgrade options" at bounding box center [857, 17] width 1421 height 35
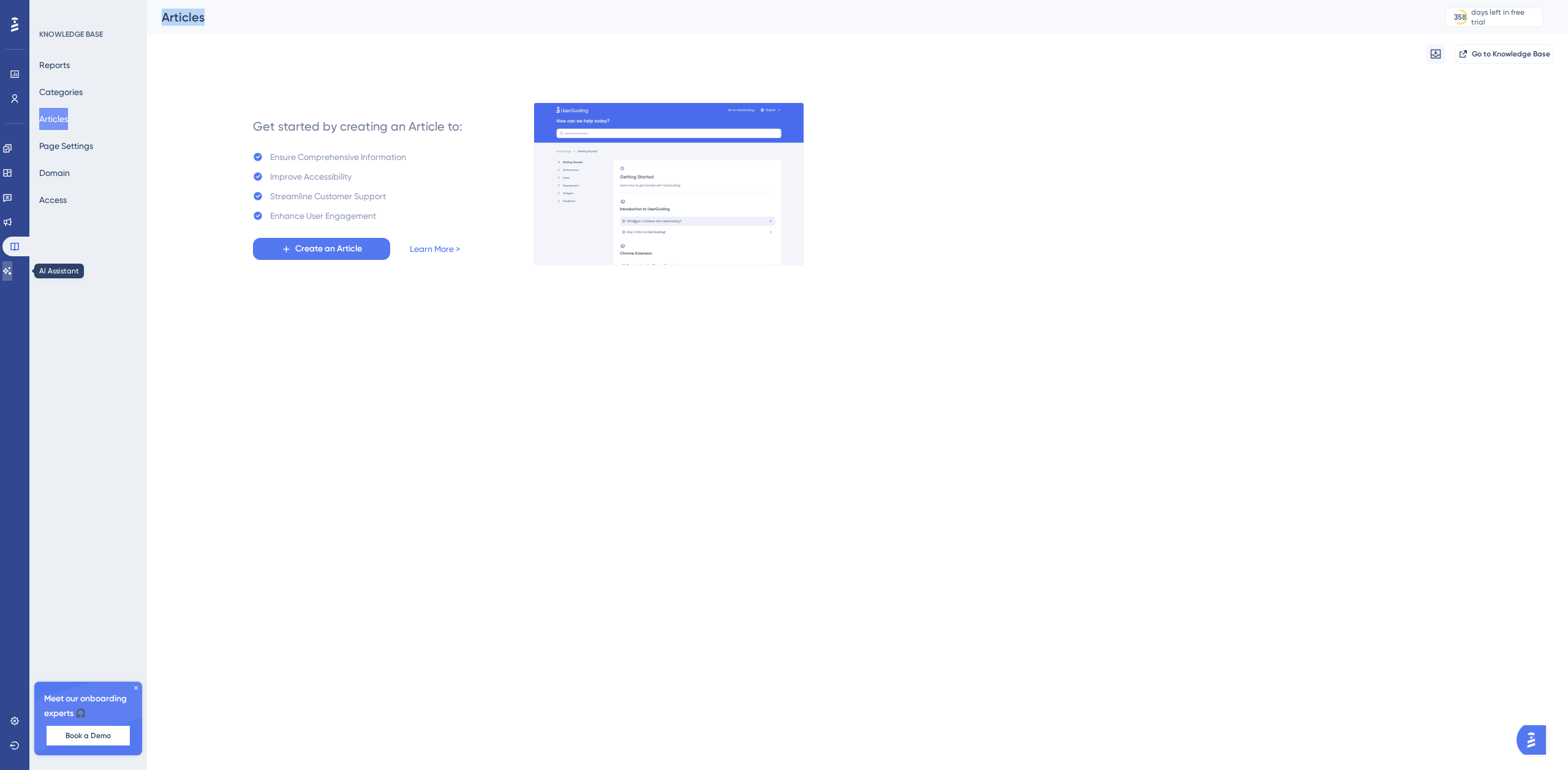
click at [12, 268] on icon at bounding box center [7, 271] width 9 height 8
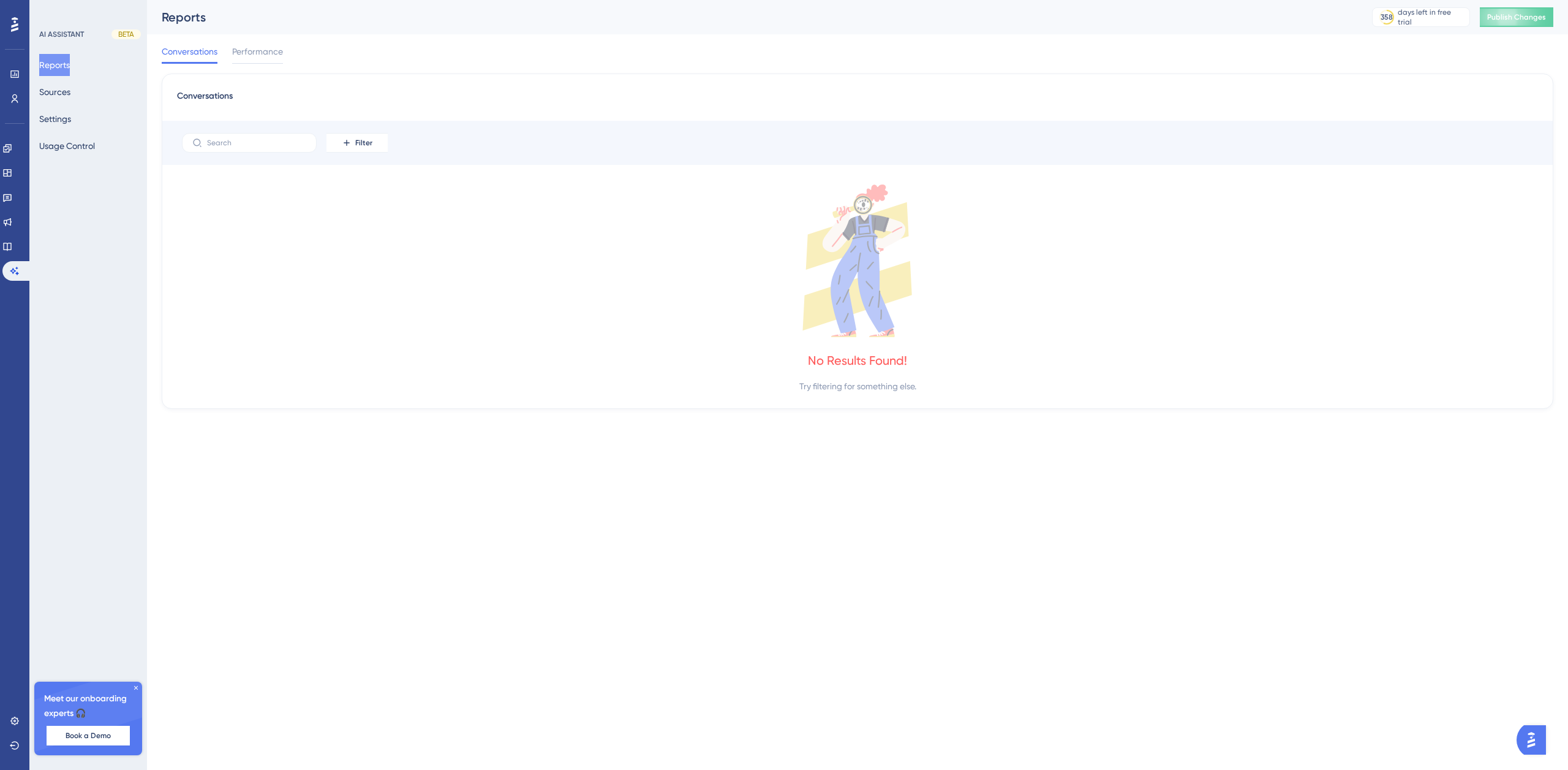
click at [14, 26] on icon at bounding box center [14, 24] width 8 height 14
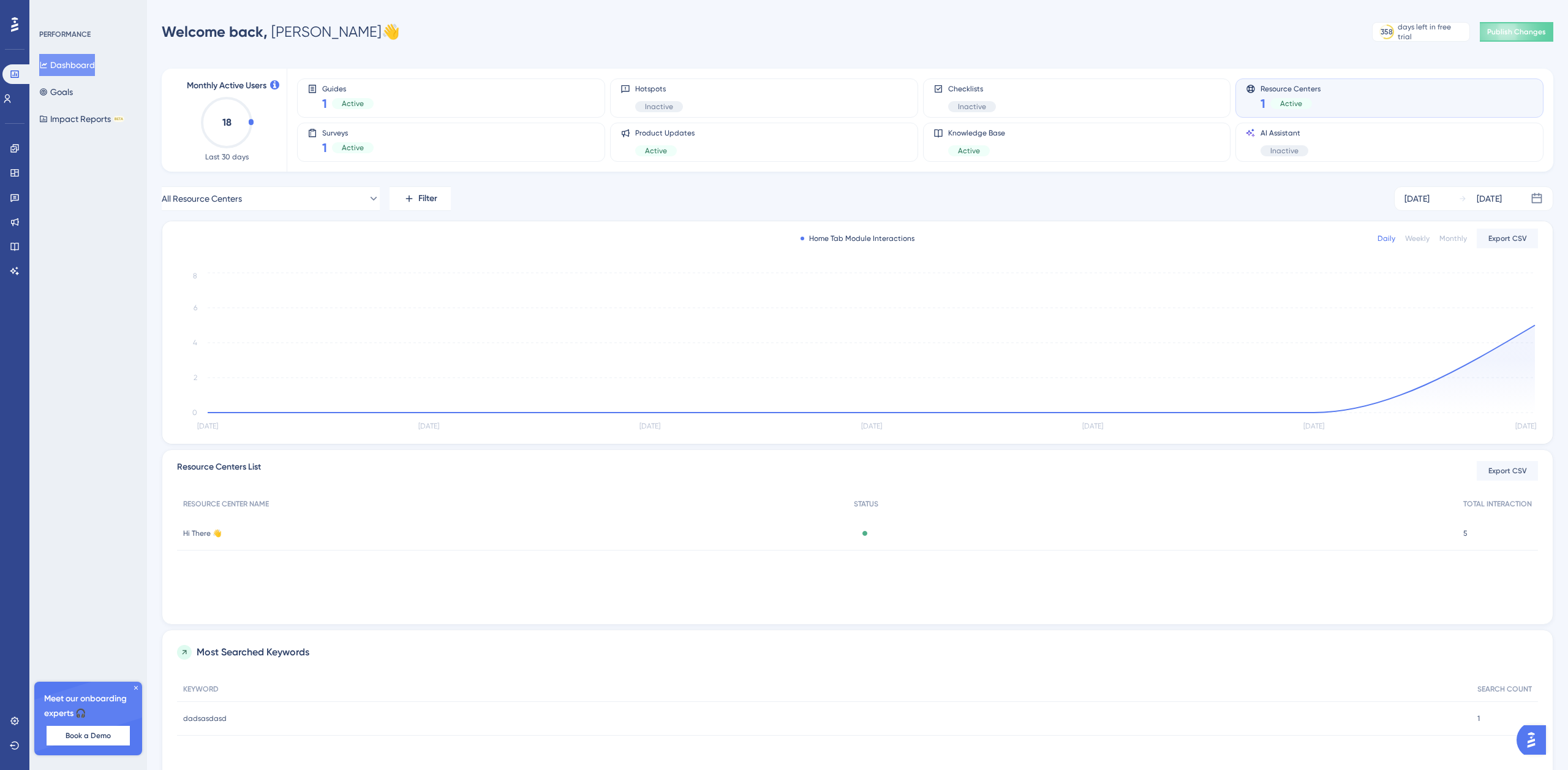
click at [16, 26] on icon at bounding box center [14, 24] width 8 height 14
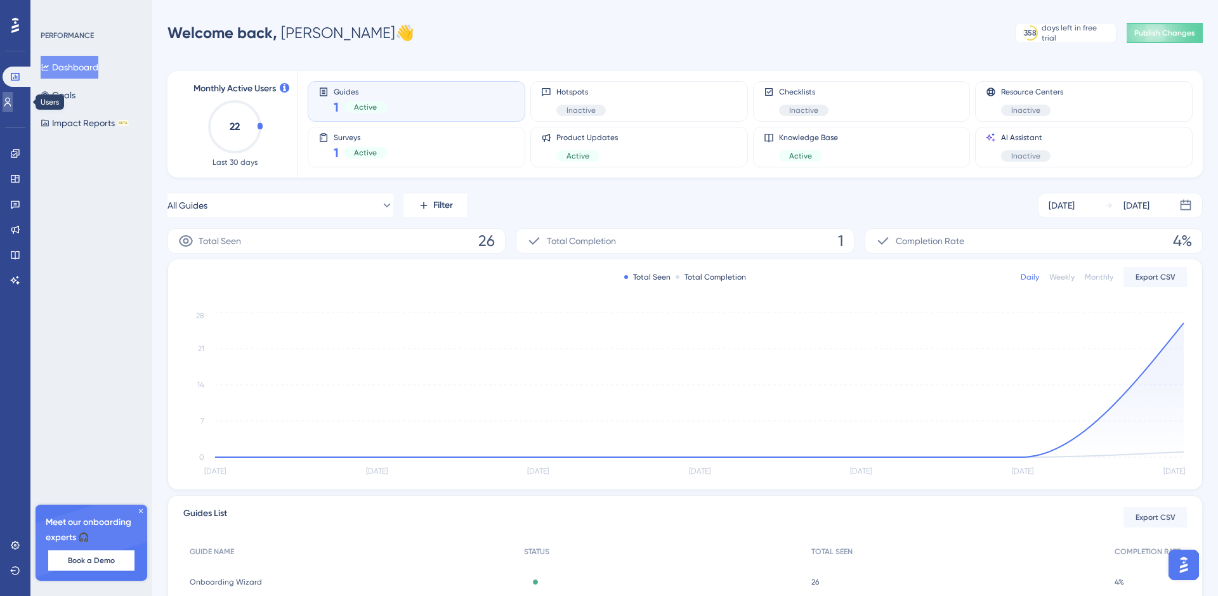
click at [13, 103] on icon at bounding box center [8, 102] width 10 height 10
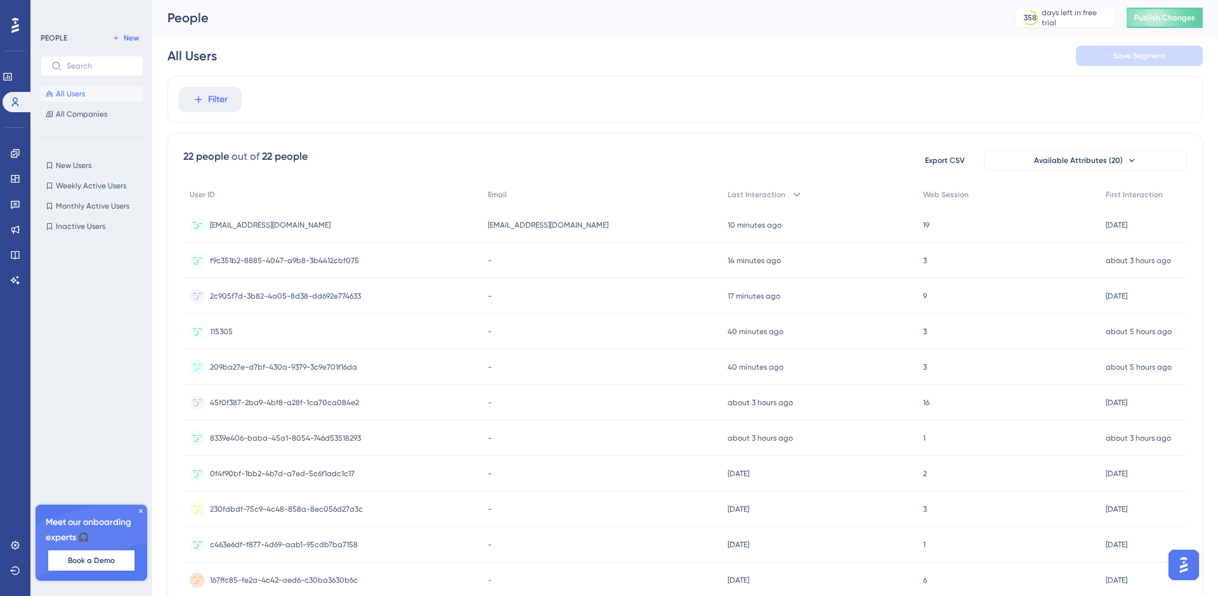
click at [265, 222] on span "test-dflow@pitchagency.com.au" at bounding box center [270, 225] width 121 height 10
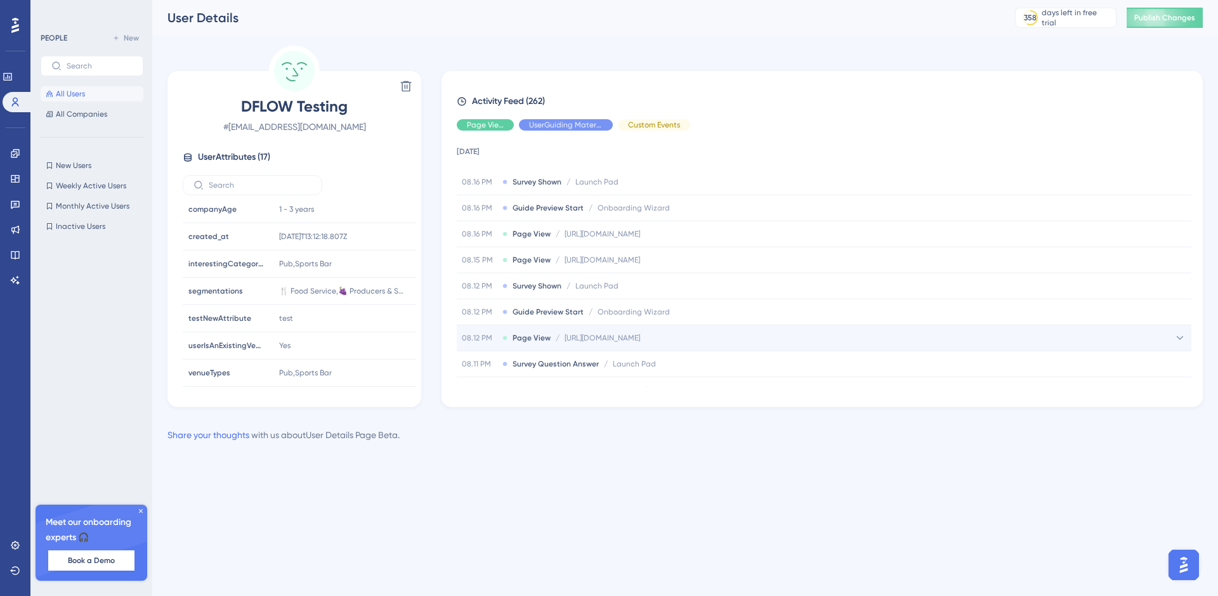
scroll to position [10, 0]
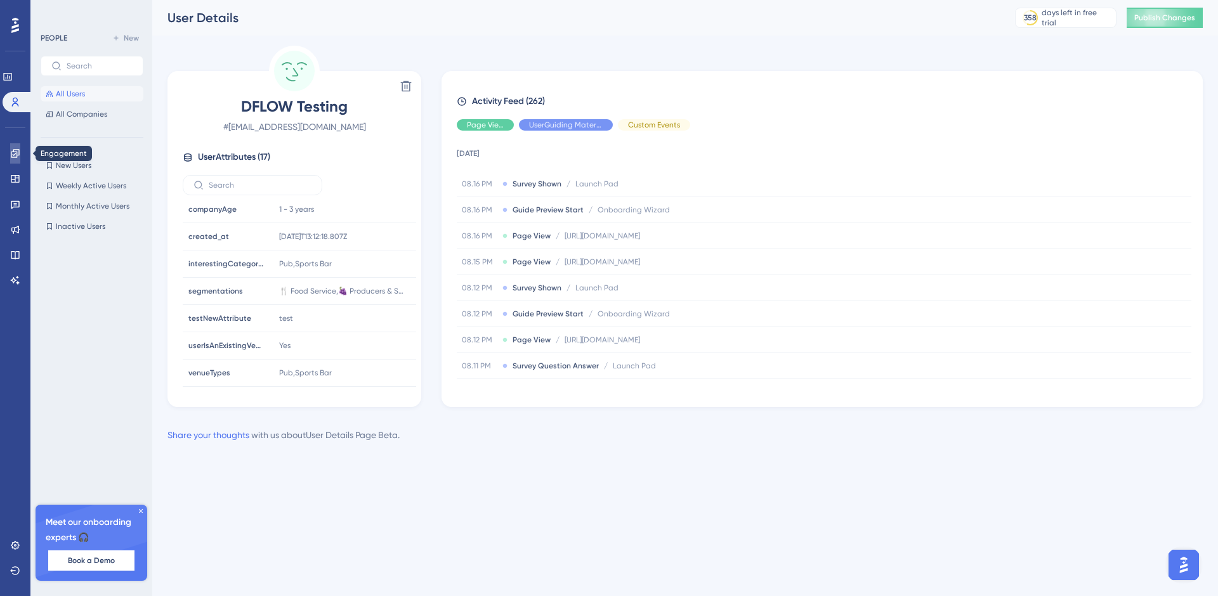
click at [15, 154] on icon at bounding box center [15, 153] width 8 height 8
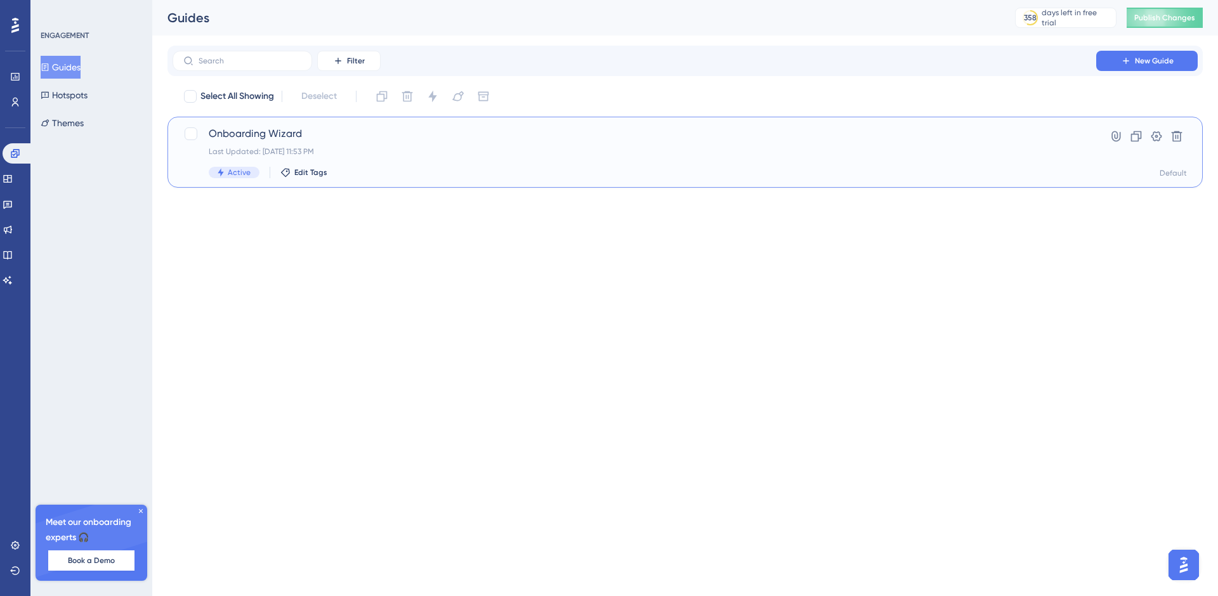
click at [333, 140] on span "Onboarding Wizard" at bounding box center [635, 133] width 852 height 15
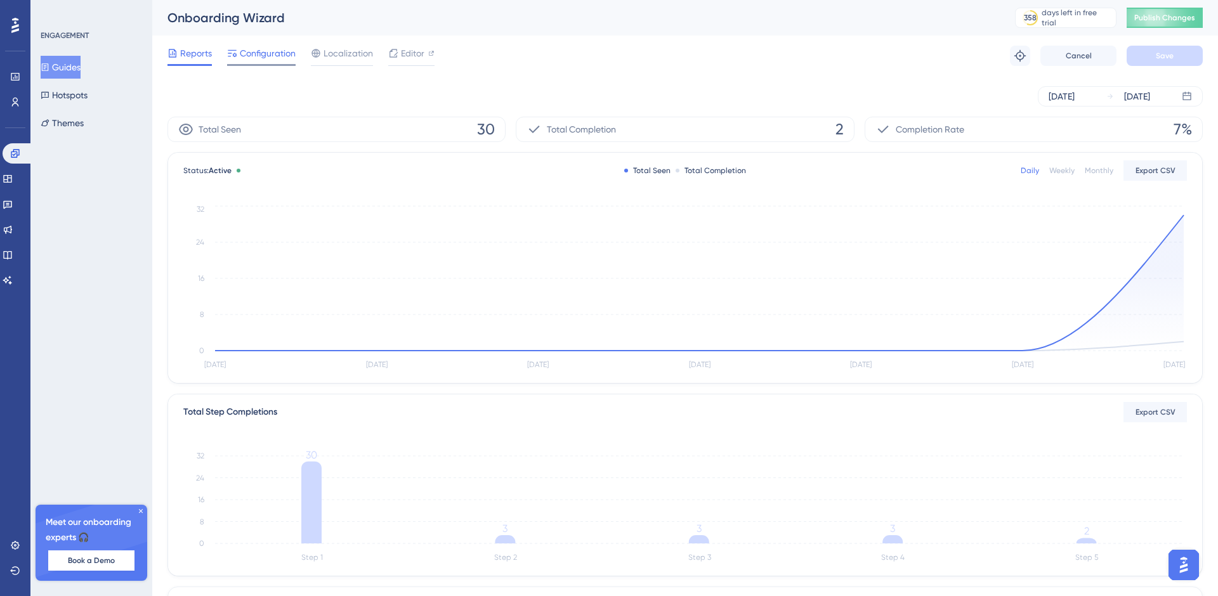
click at [269, 48] on span "Configuration" at bounding box center [268, 53] width 56 height 15
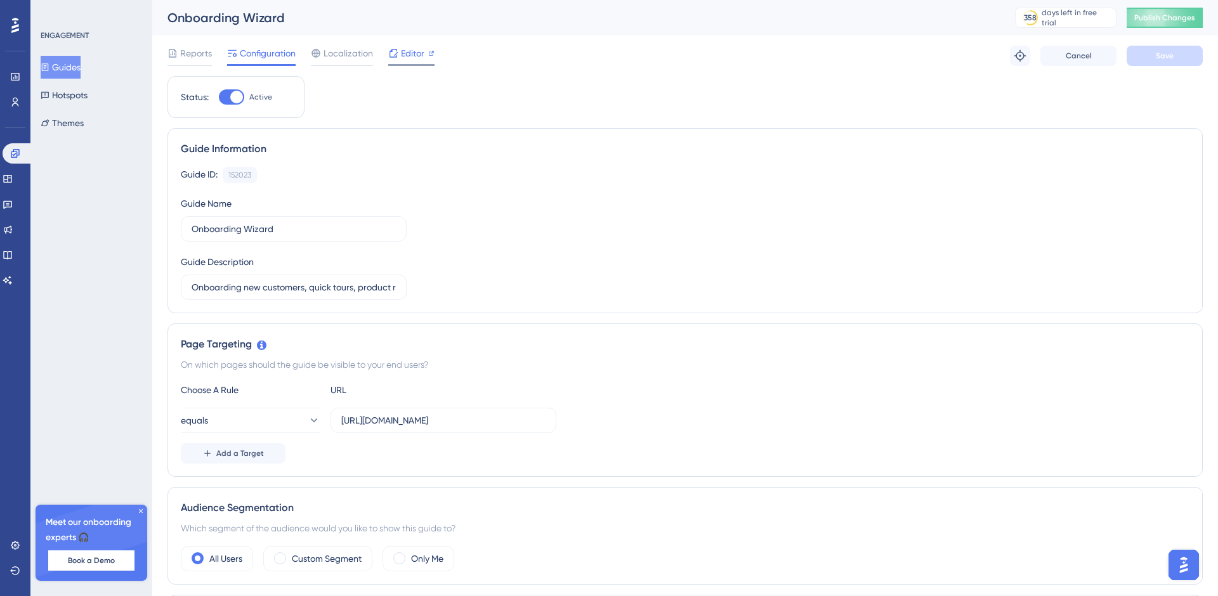
click at [414, 58] on span "Editor" at bounding box center [412, 53] width 23 height 15
click at [13, 181] on icon at bounding box center [8, 179] width 10 height 10
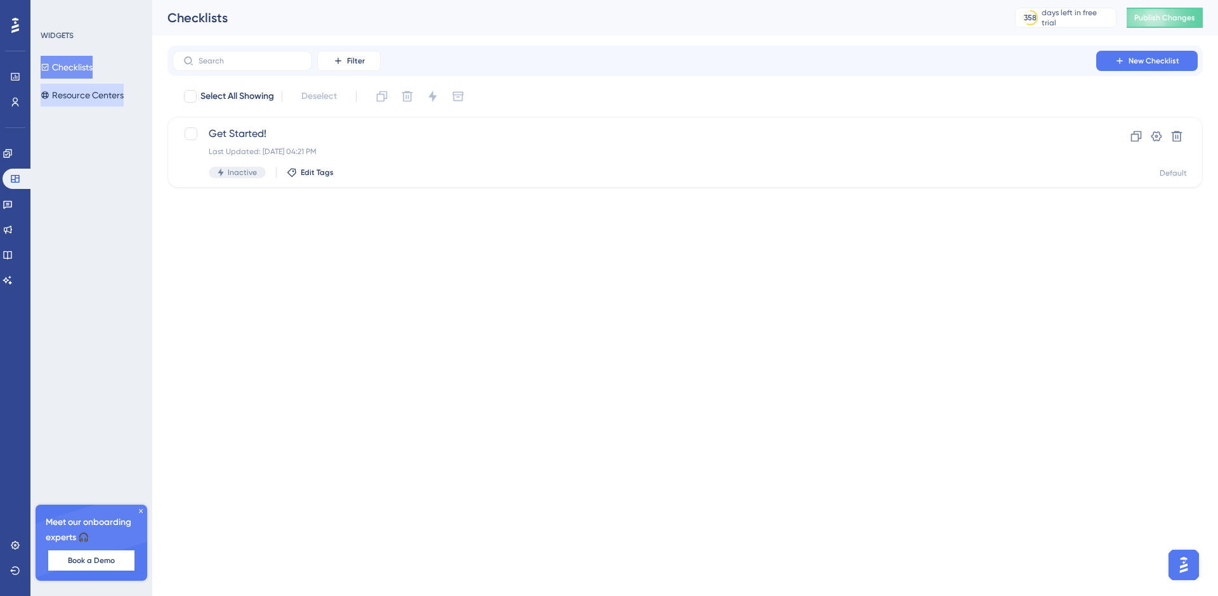
click at [110, 92] on button "Resource Centers" at bounding box center [82, 95] width 83 height 23
click at [13, 228] on icon at bounding box center [8, 230] width 10 height 10
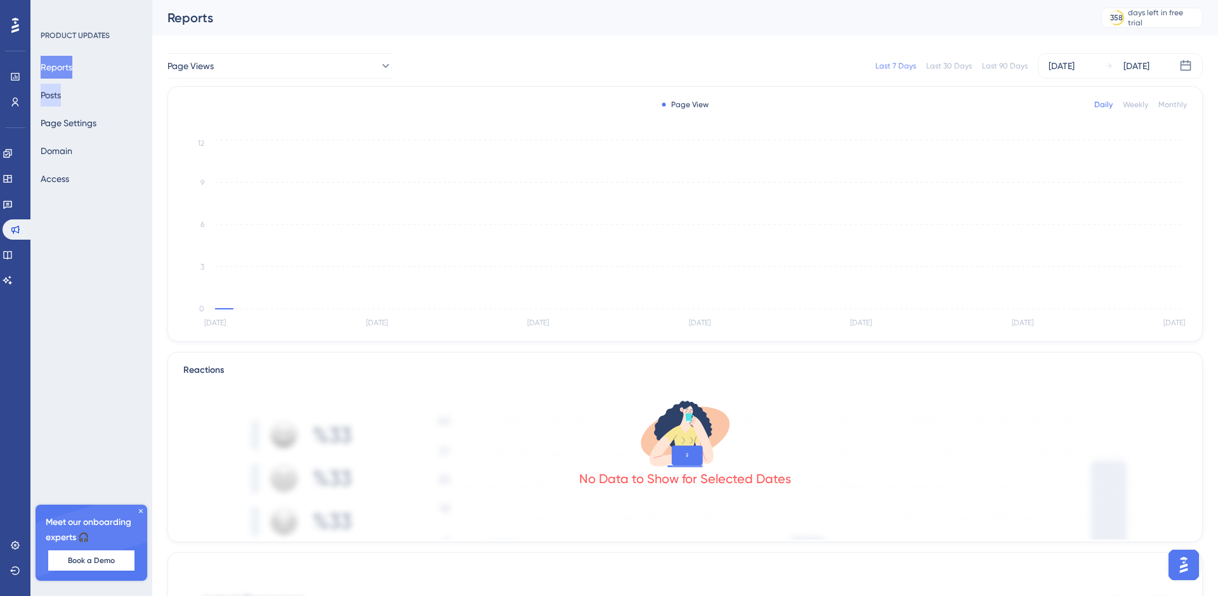
click at [61, 92] on button "Posts" at bounding box center [51, 95] width 20 height 23
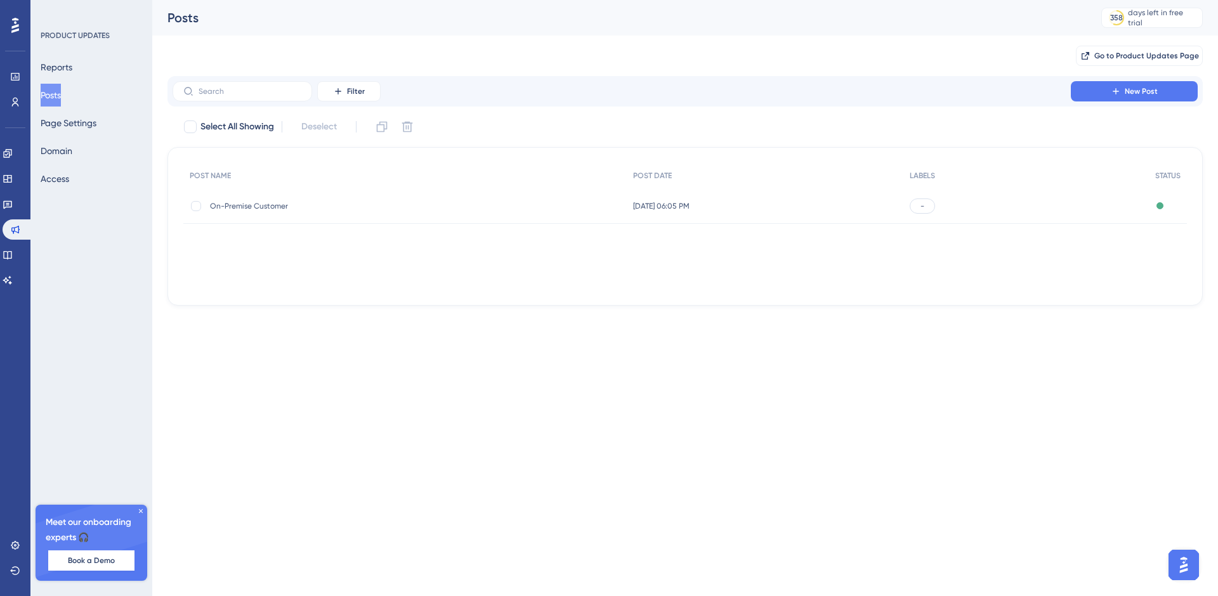
click at [273, 209] on span "On-Premise Customer" at bounding box center [311, 206] width 203 height 10
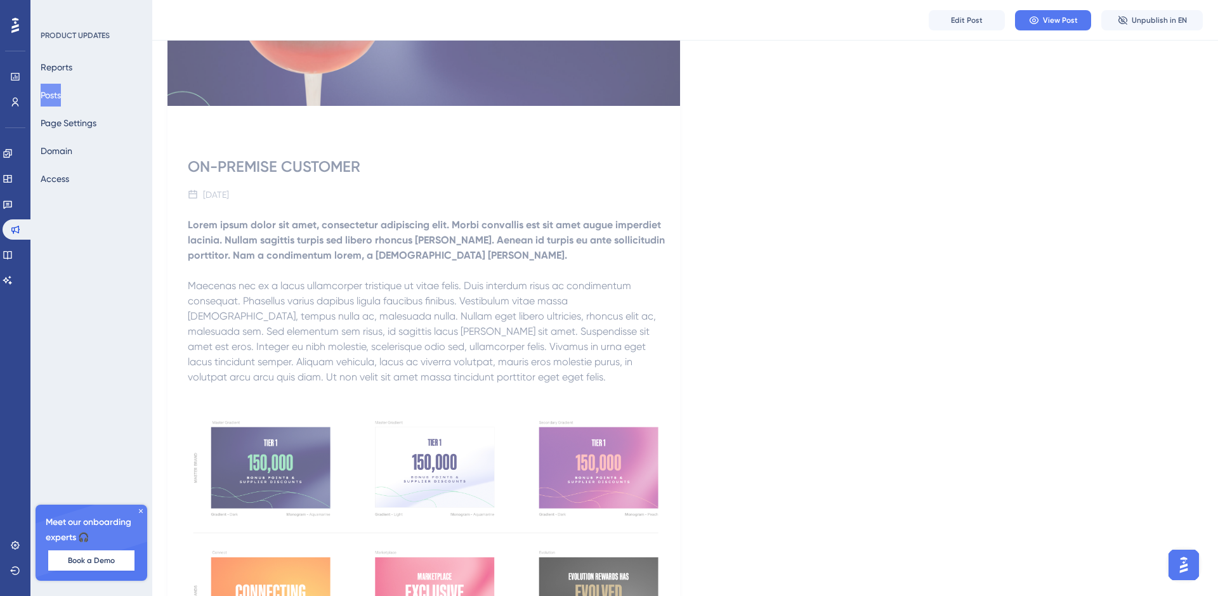
scroll to position [313, 0]
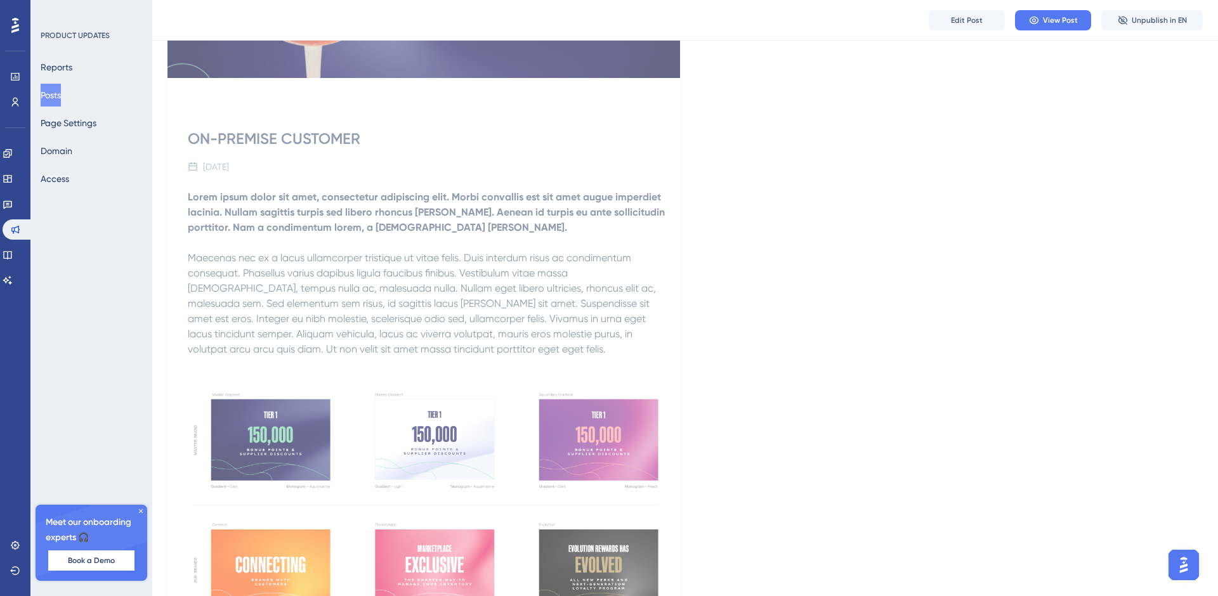
click at [138, 511] on icon at bounding box center [141, 512] width 8 height 8
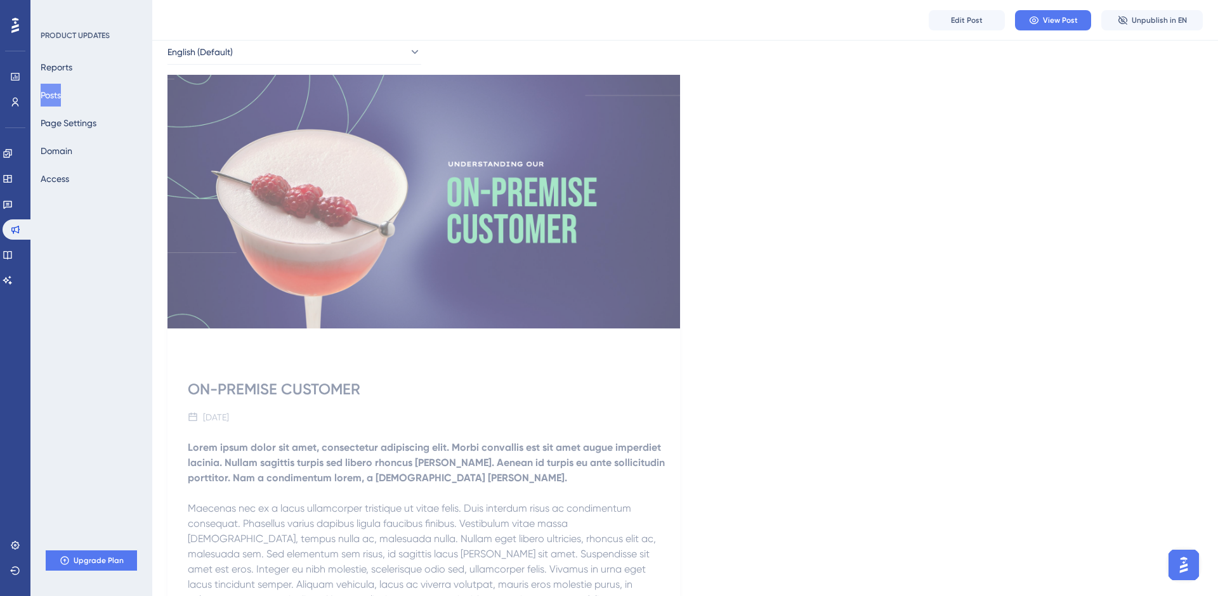
scroll to position [0, 0]
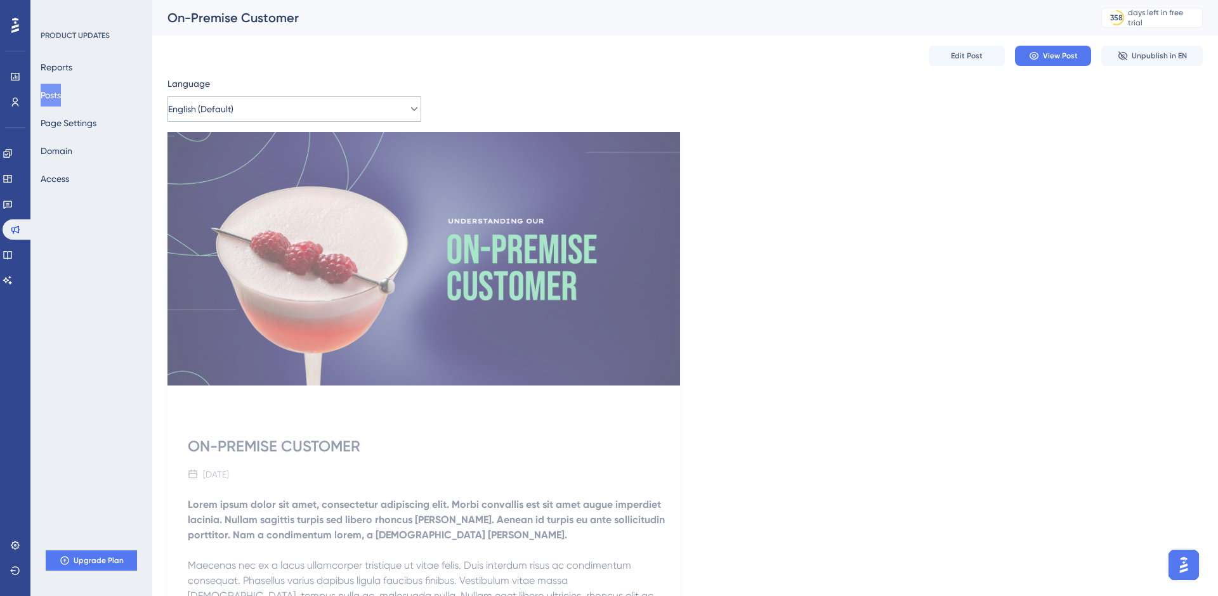
click at [378, 121] on button "English (Default)" at bounding box center [295, 108] width 254 height 25
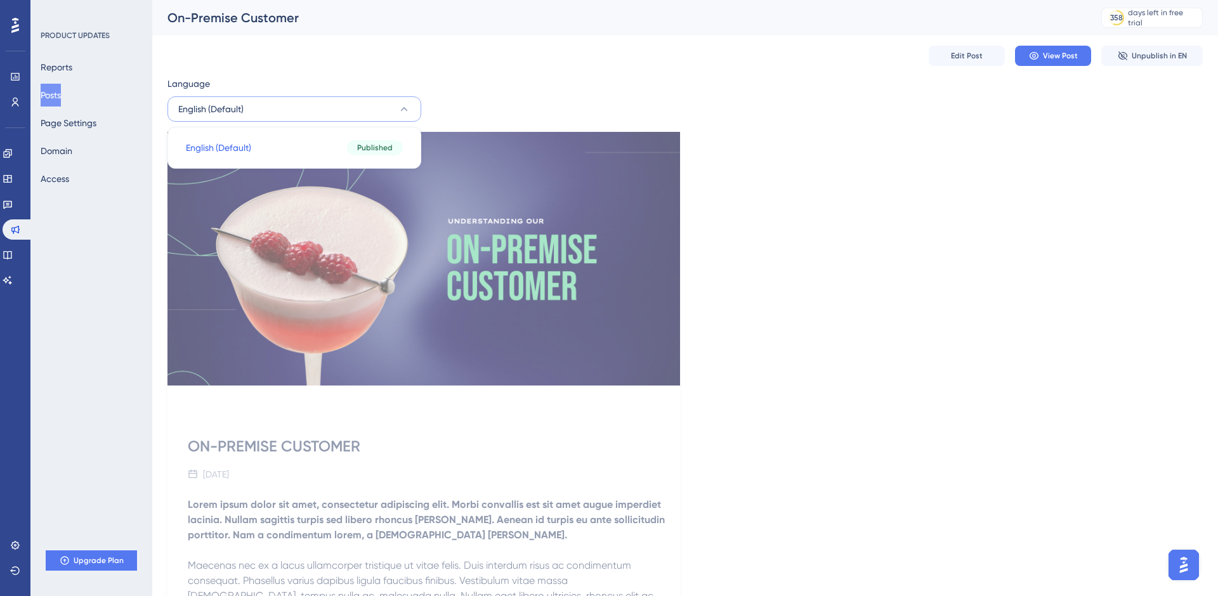
click at [986, 96] on div "Language English (Default) English (Default) English (Default) Published ON-PRE…" at bounding box center [686, 595] width 1036 height 1038
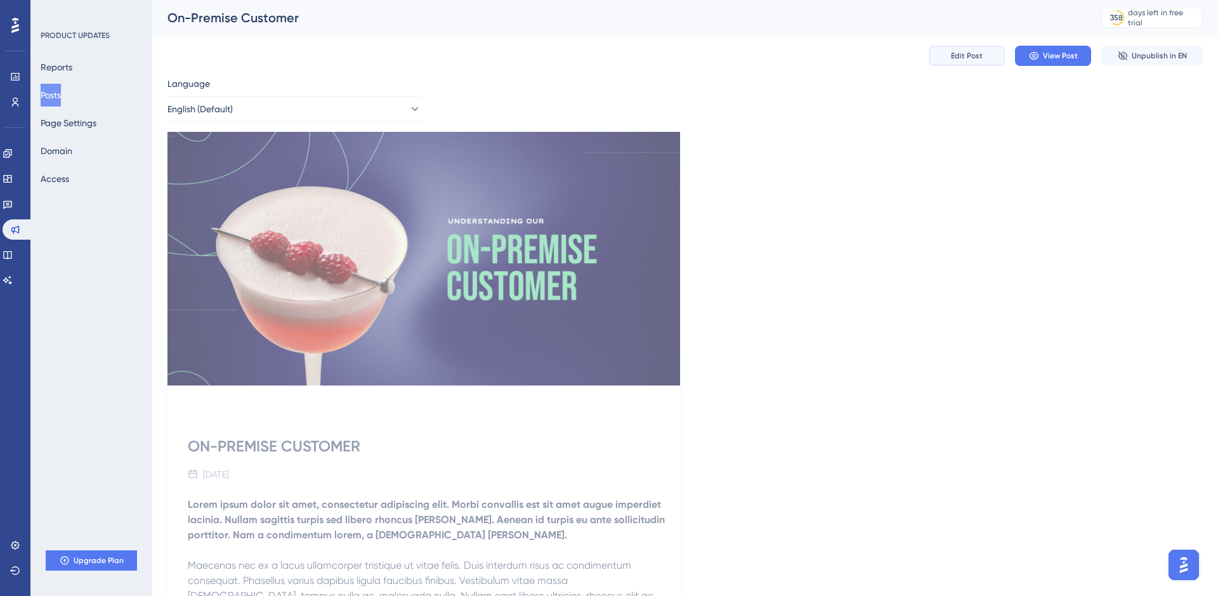
click at [965, 59] on span "Edit Post" at bounding box center [967, 56] width 32 height 10
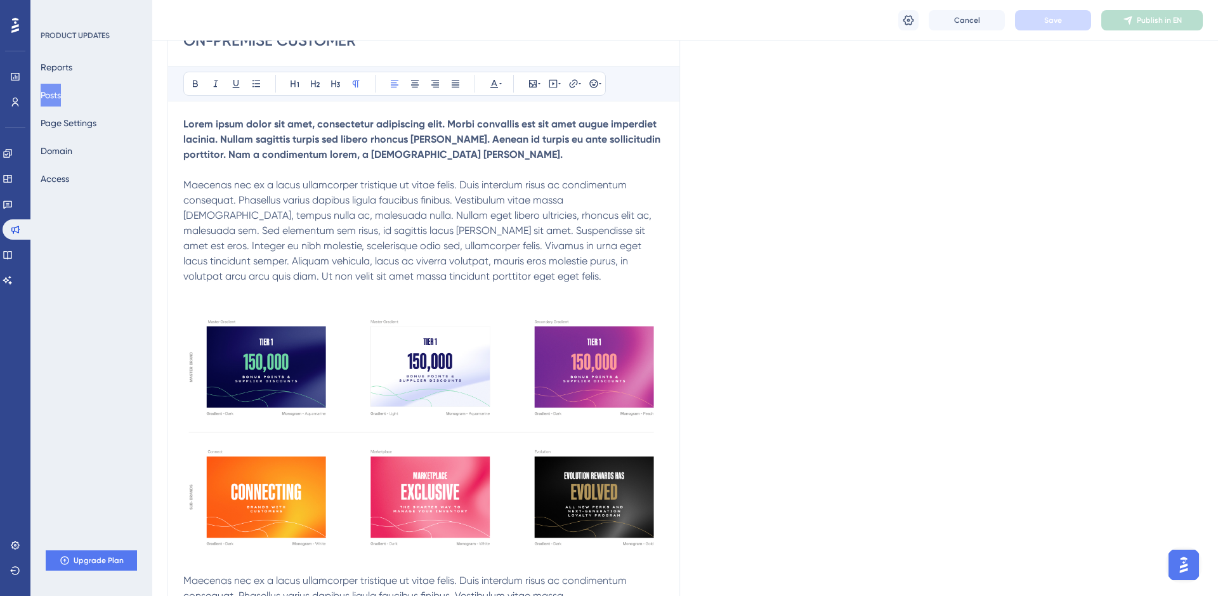
scroll to position [417, 0]
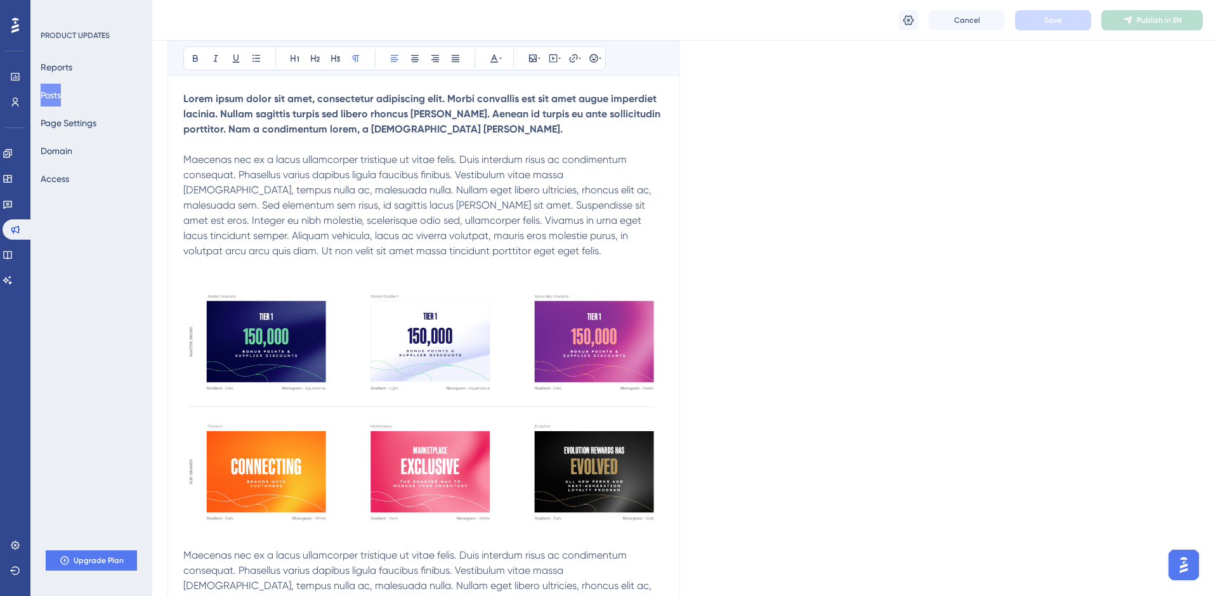
click at [386, 362] on img at bounding box center [423, 408] width 481 height 239
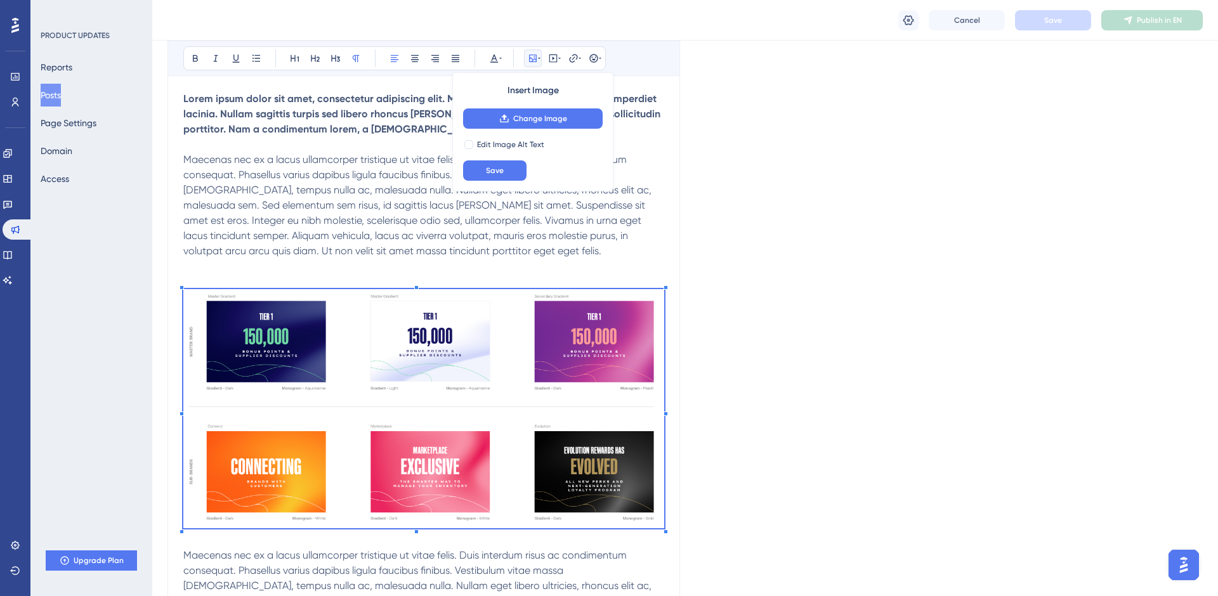
click at [329, 192] on span "Maecenas nec ex a lacus ullamcorper tristique ut vitae felis. Duis interdum ris…" at bounding box center [418, 205] width 471 height 103
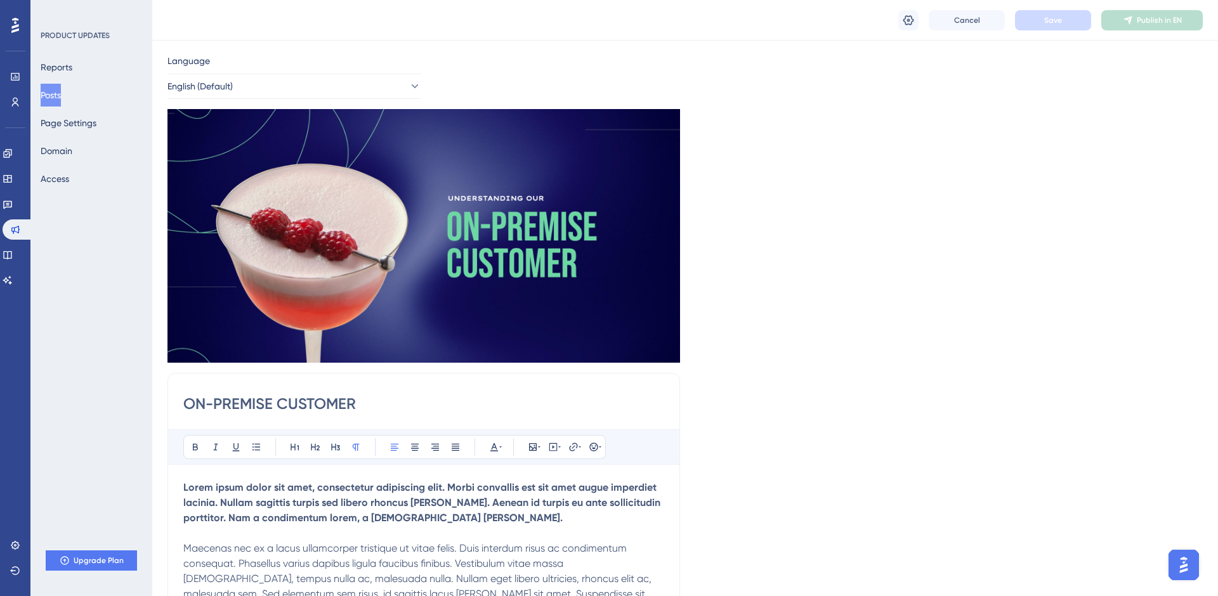
scroll to position [0, 0]
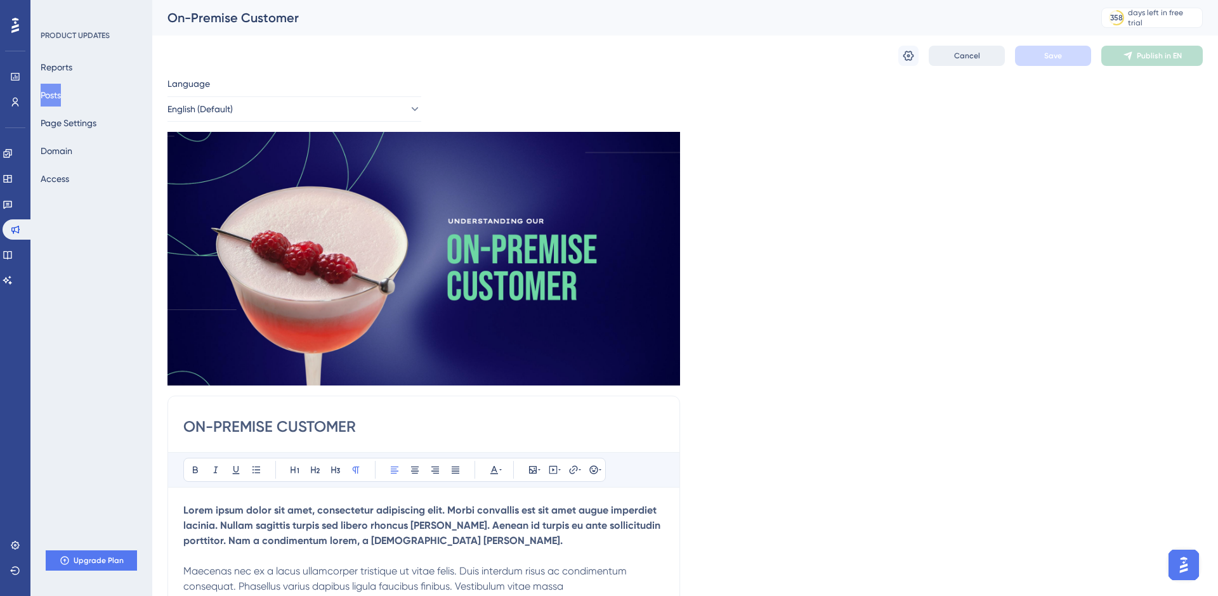
click at [979, 51] on span "Cancel" at bounding box center [967, 56] width 26 height 10
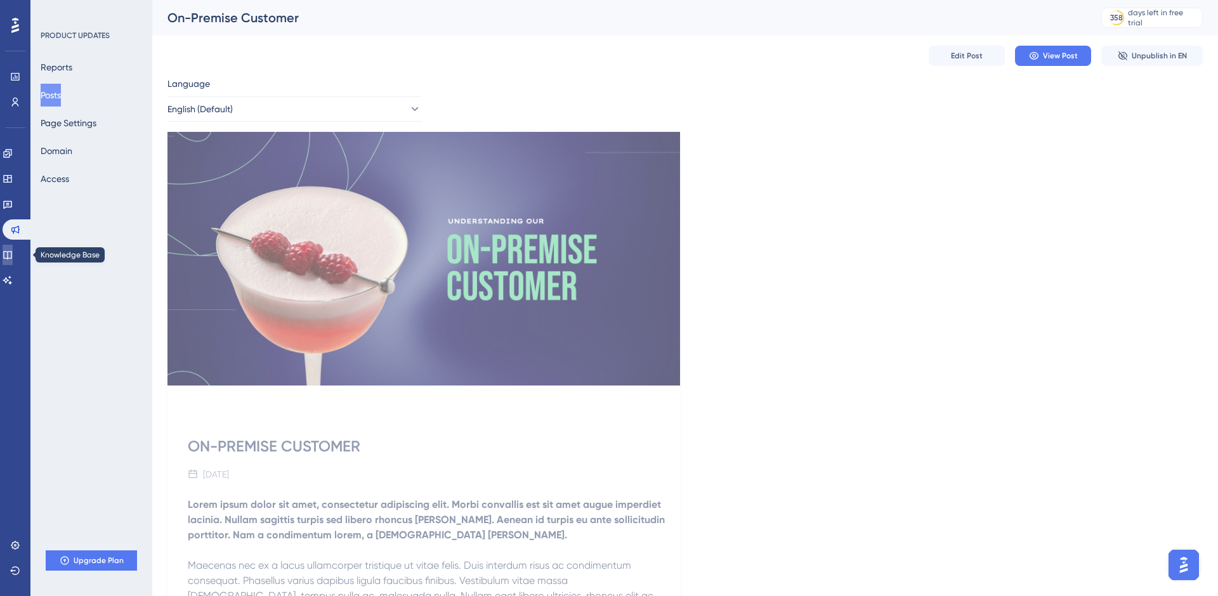
click at [13, 253] on icon at bounding box center [8, 255] width 10 height 10
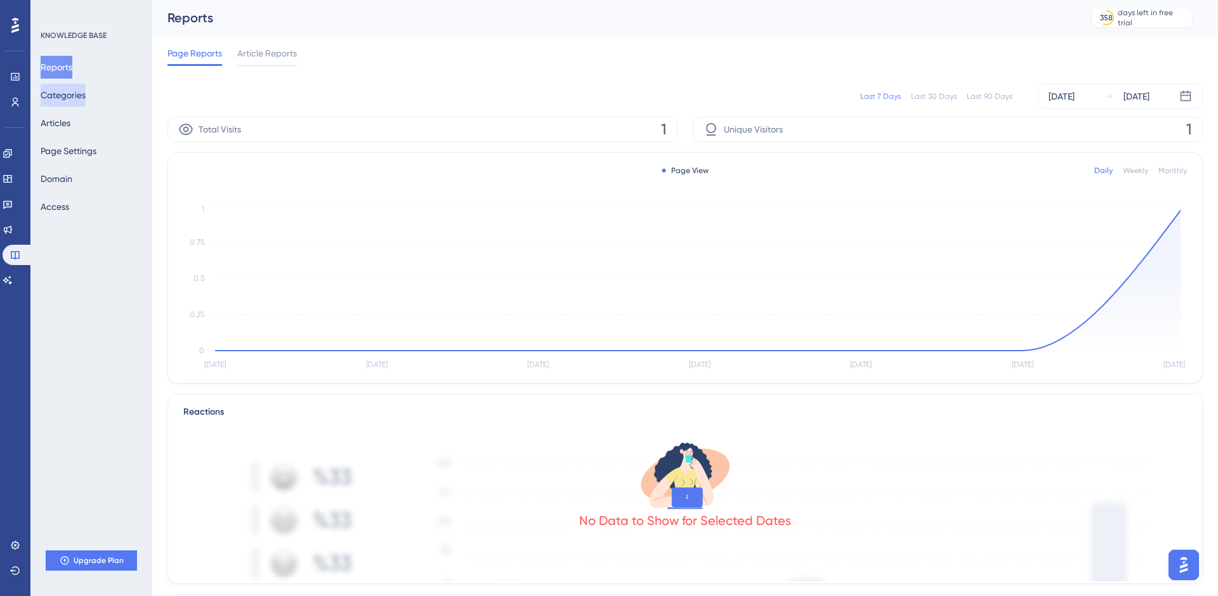
click at [81, 100] on button "Categories" at bounding box center [63, 95] width 45 height 23
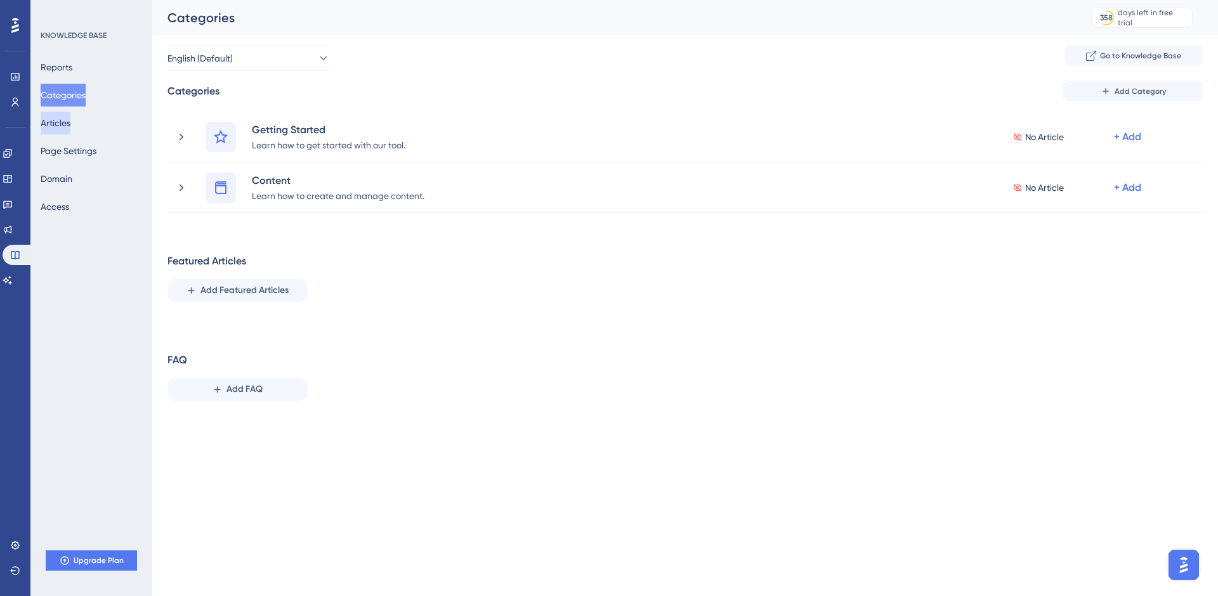
click at [70, 122] on button "Articles" at bounding box center [56, 123] width 30 height 23
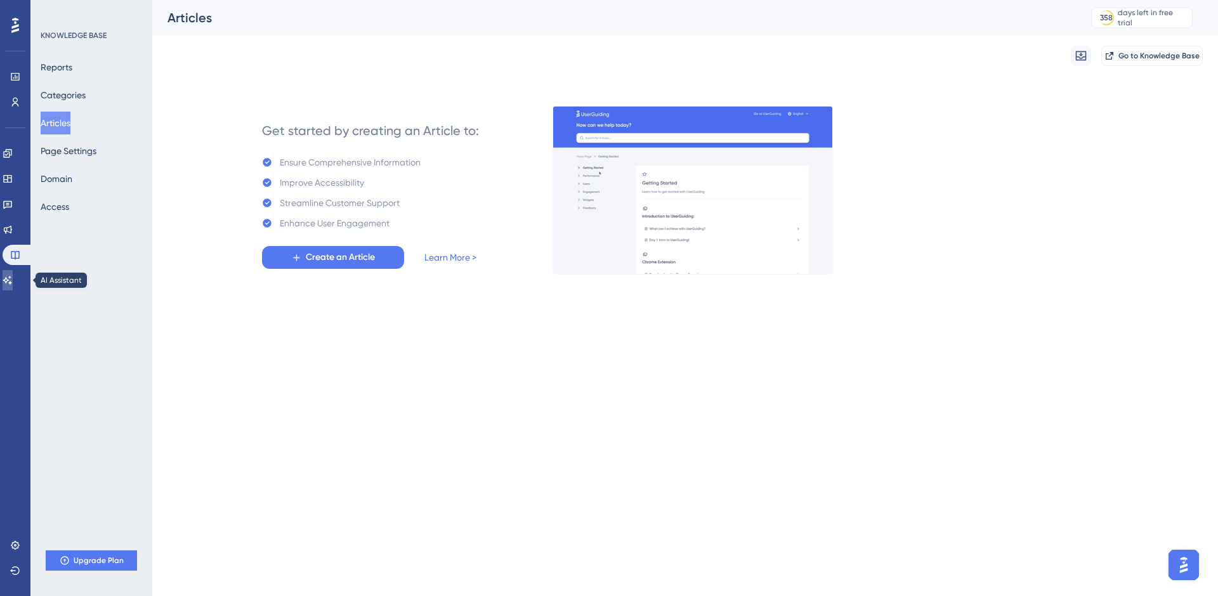
click at [13, 277] on icon at bounding box center [8, 280] width 10 height 10
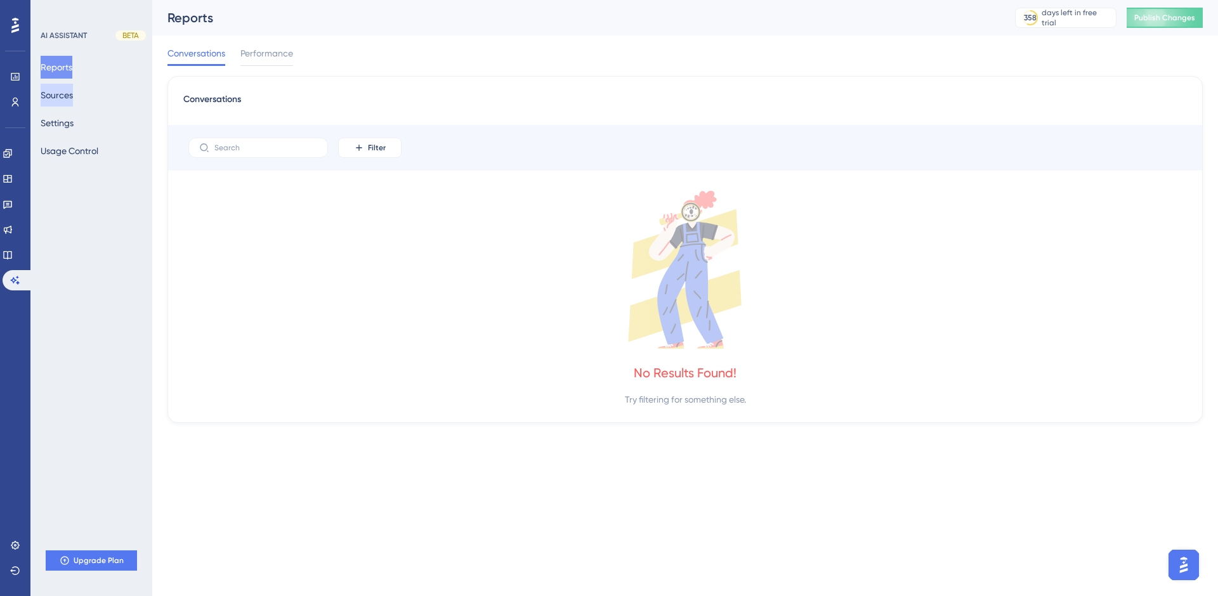
click at [68, 100] on button "Sources" at bounding box center [57, 95] width 32 height 23
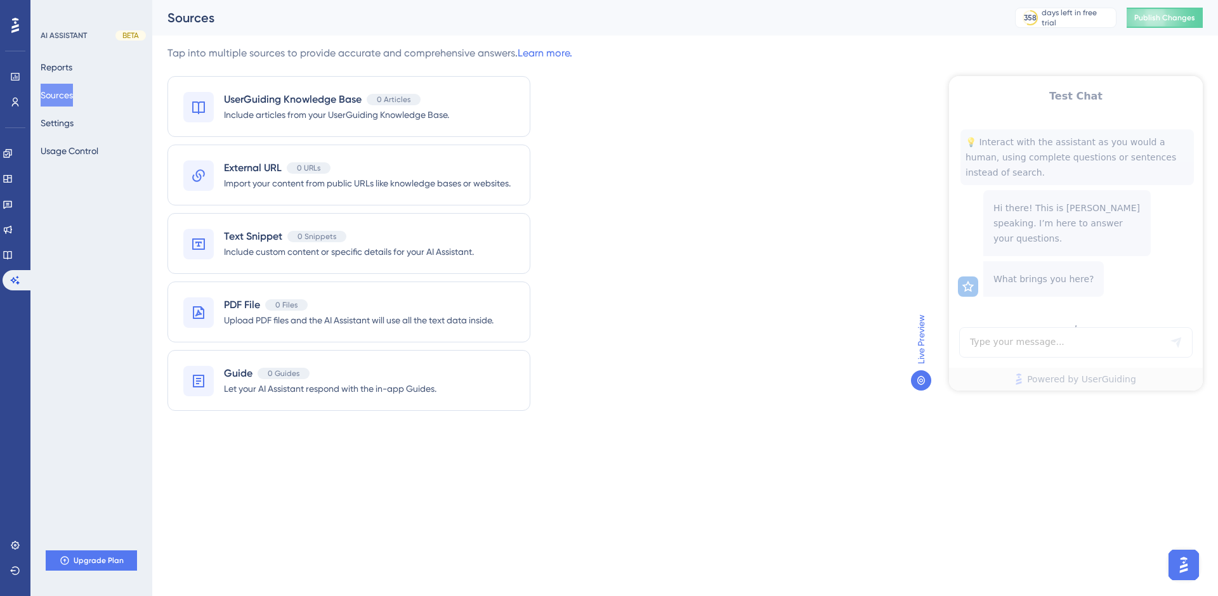
click at [1060, 127] on div "Test Chat 💡 Interact with the assistant as you would a human, using complete qu…" at bounding box center [1076, 233] width 254 height 315
click at [1007, 337] on div "Test Chat 💡 Interact with the assistant as you would a human, using complete qu…" at bounding box center [1076, 233] width 254 height 315
click at [15, 75] on icon at bounding box center [15, 77] width 8 height 8
